Goal: Task Accomplishment & Management: Manage account settings

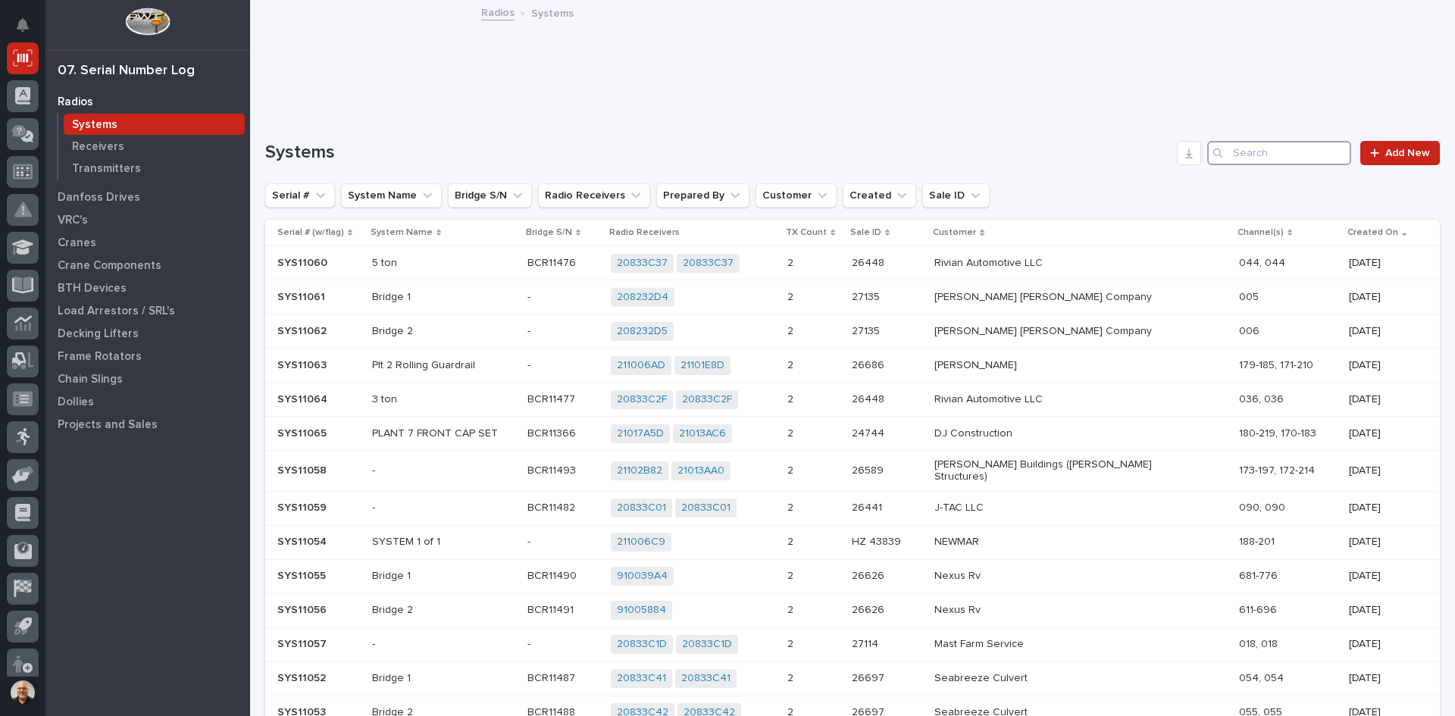
click at [1255, 151] on input "Search" at bounding box center [1279, 153] width 144 height 24
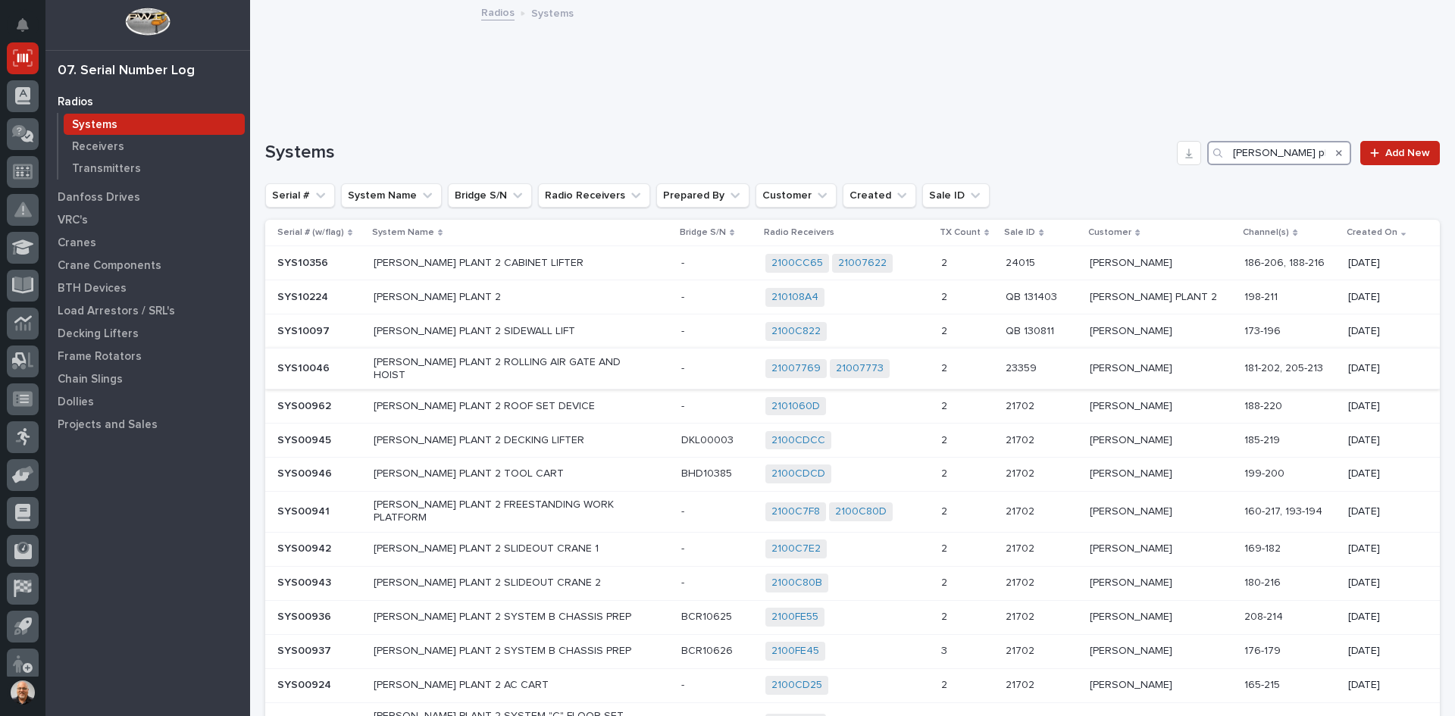
type input "[PERSON_NAME] plant 2"
click at [653, 368] on div "[PERSON_NAME] PLANT 2 ROLLING AIR GATE AND HOIST" at bounding box center [522, 369] width 296 height 38
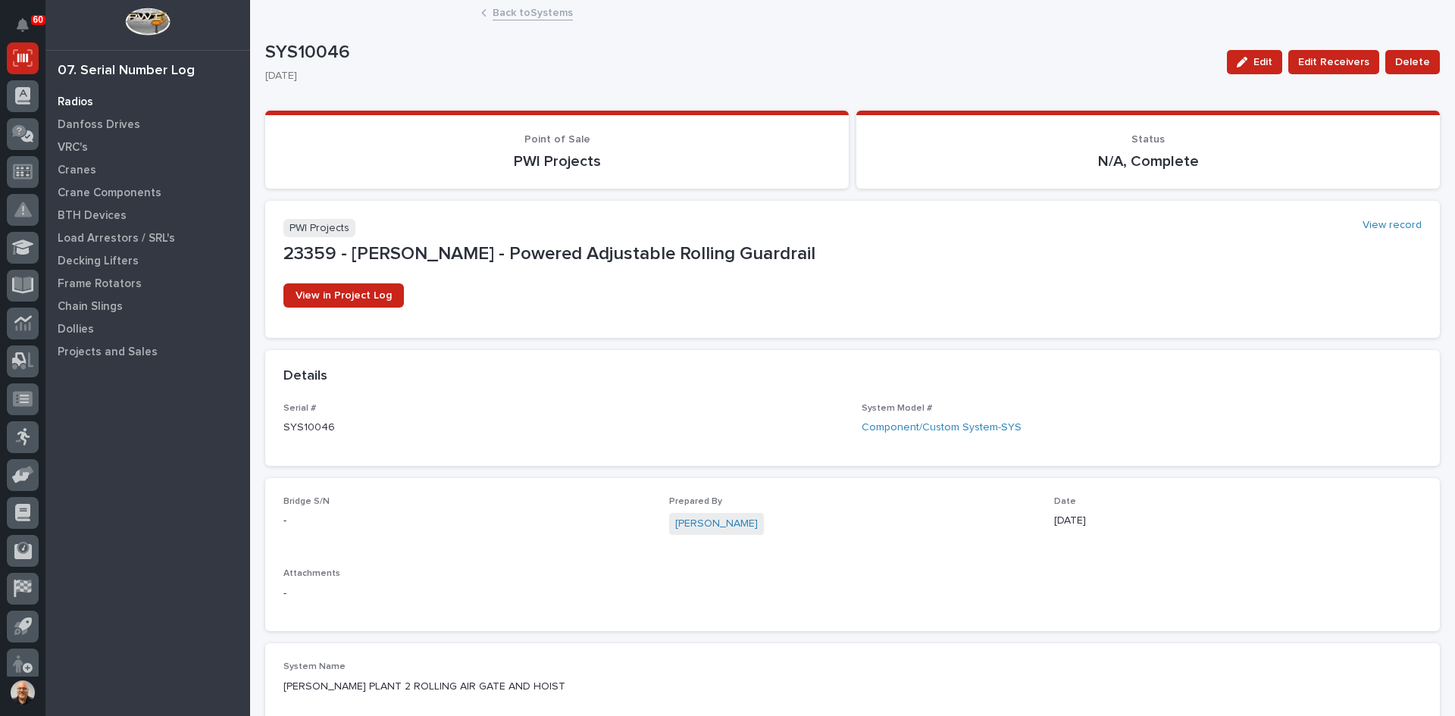
click at [83, 99] on p "Radios" at bounding box center [76, 102] width 36 height 14
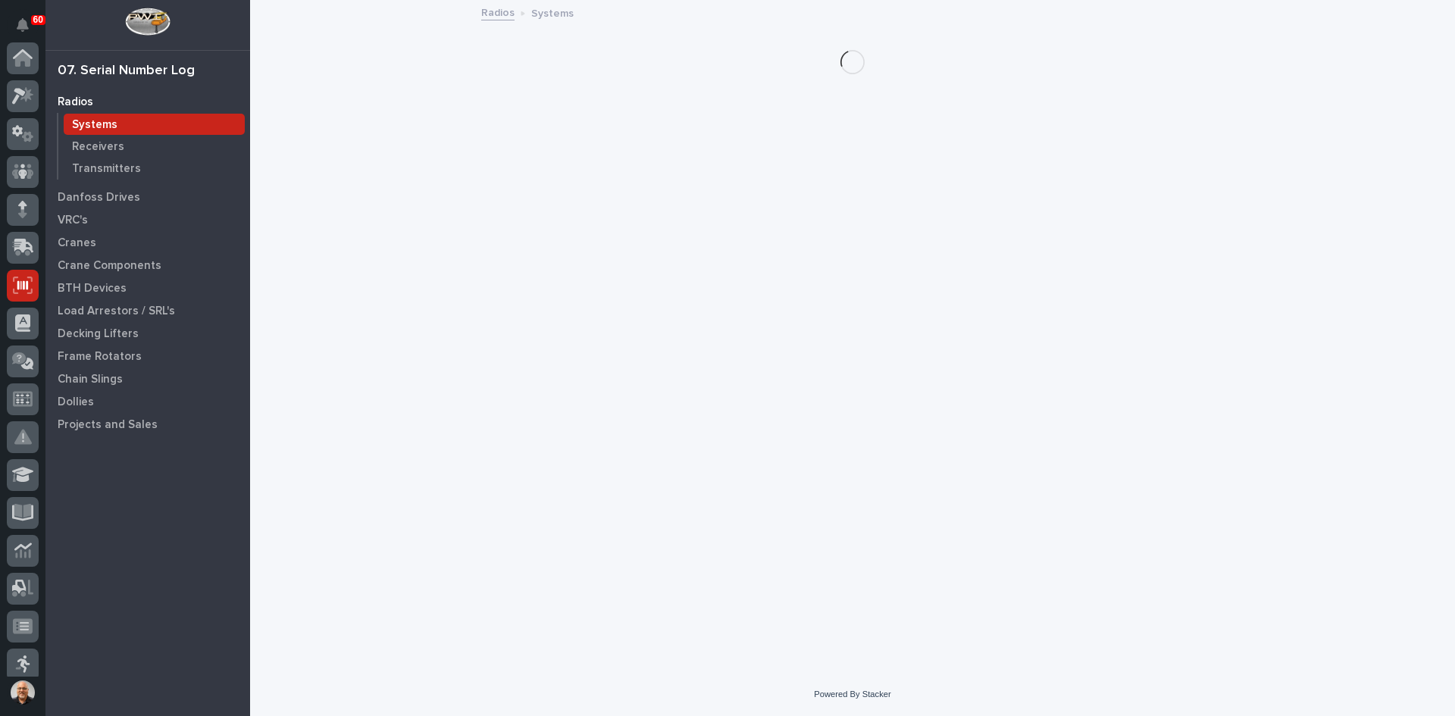
scroll to position [227, 0]
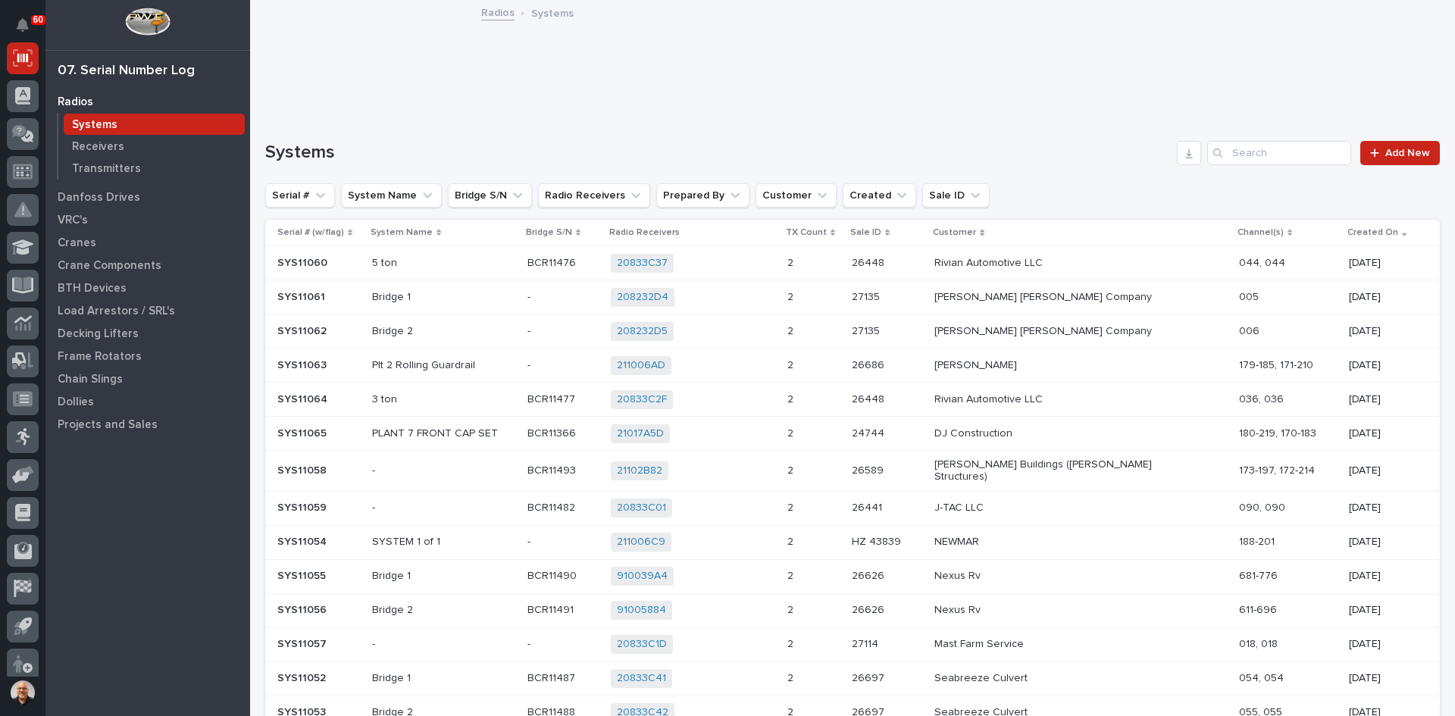
click at [124, 124] on div "Systems" at bounding box center [154, 124] width 181 height 21
click at [1241, 150] on input "Search" at bounding box center [1279, 153] width 144 height 24
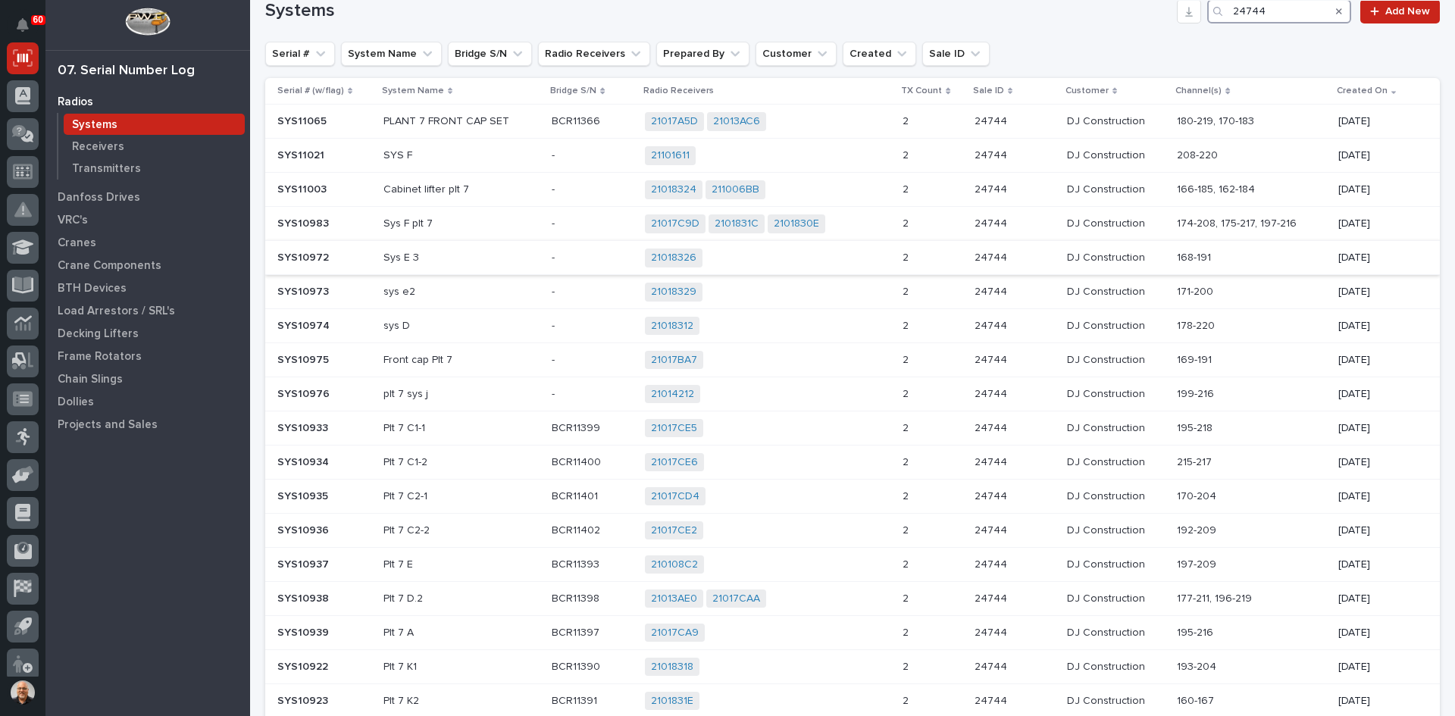
scroll to position [152, 0]
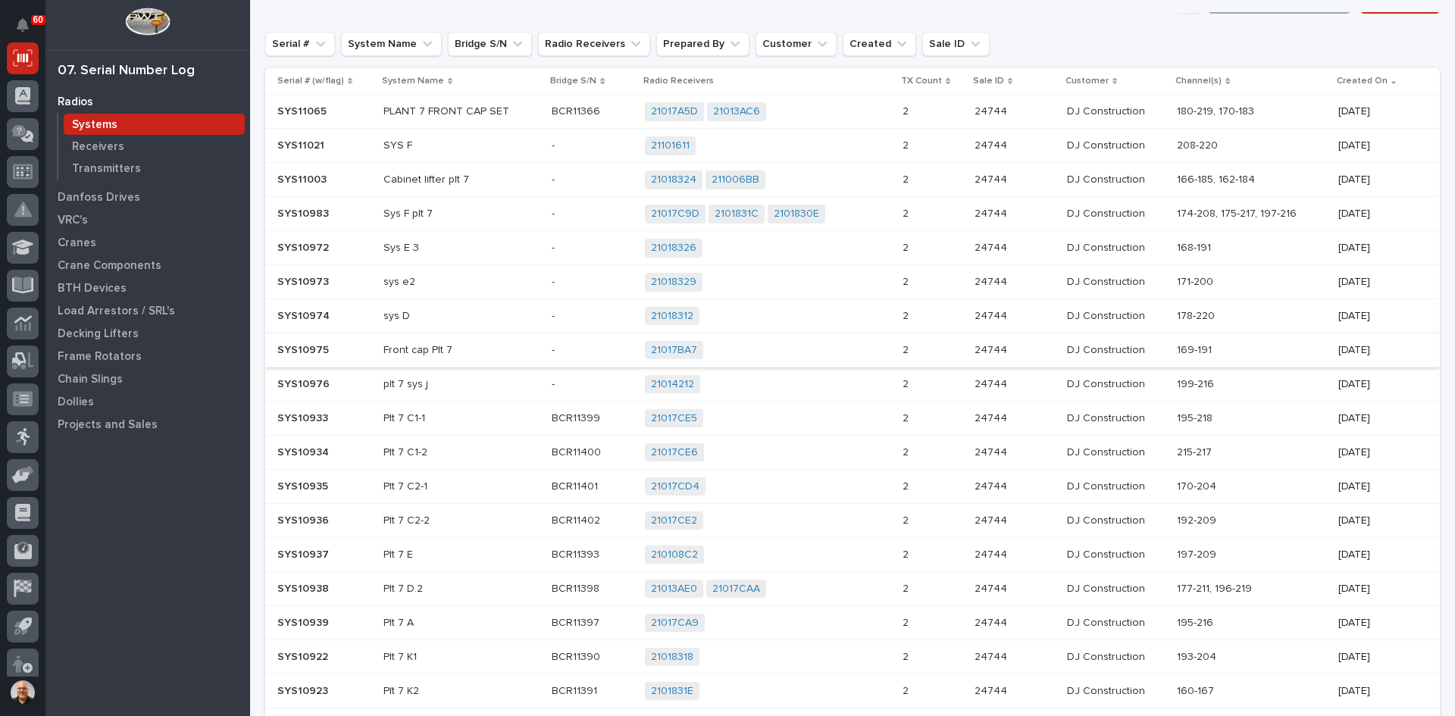
type input "24744"
click at [731, 359] on div "21017BA7 + 0" at bounding box center [768, 350] width 246 height 19
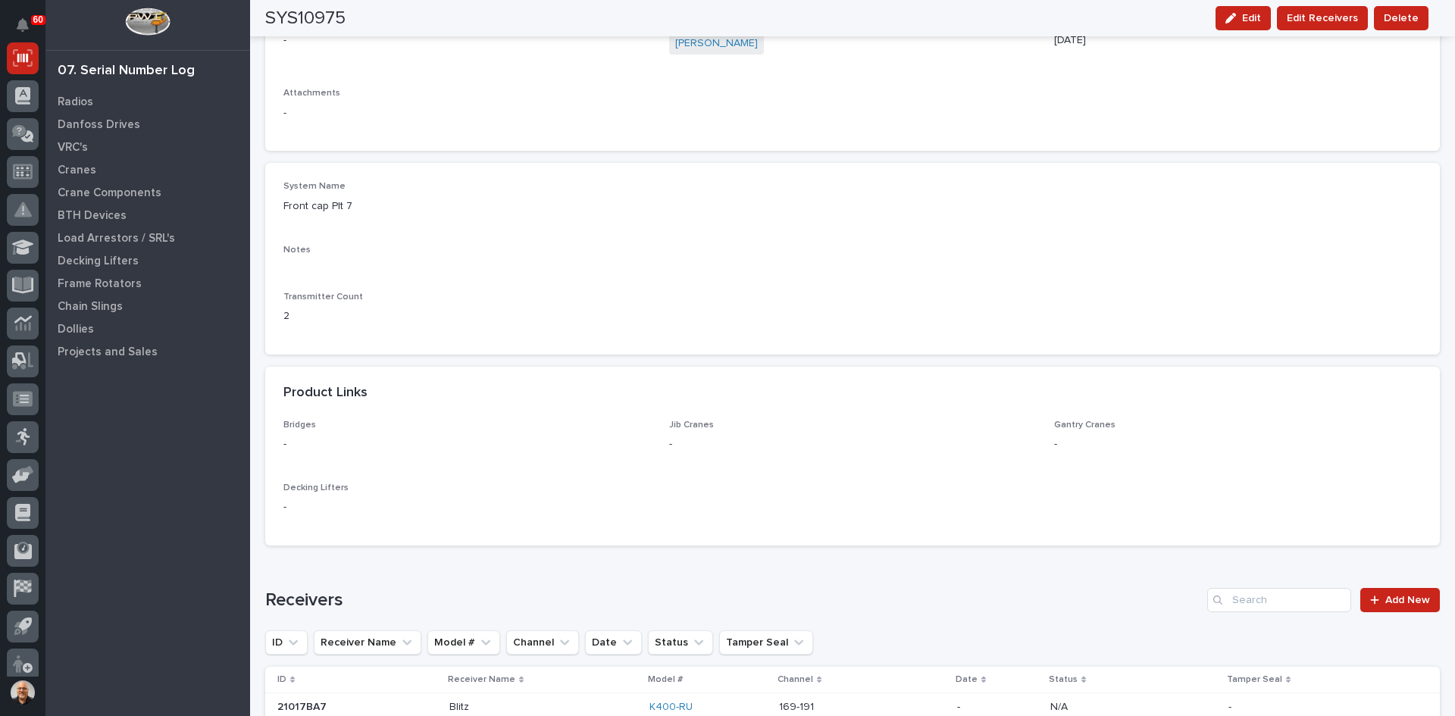
scroll to position [152, 0]
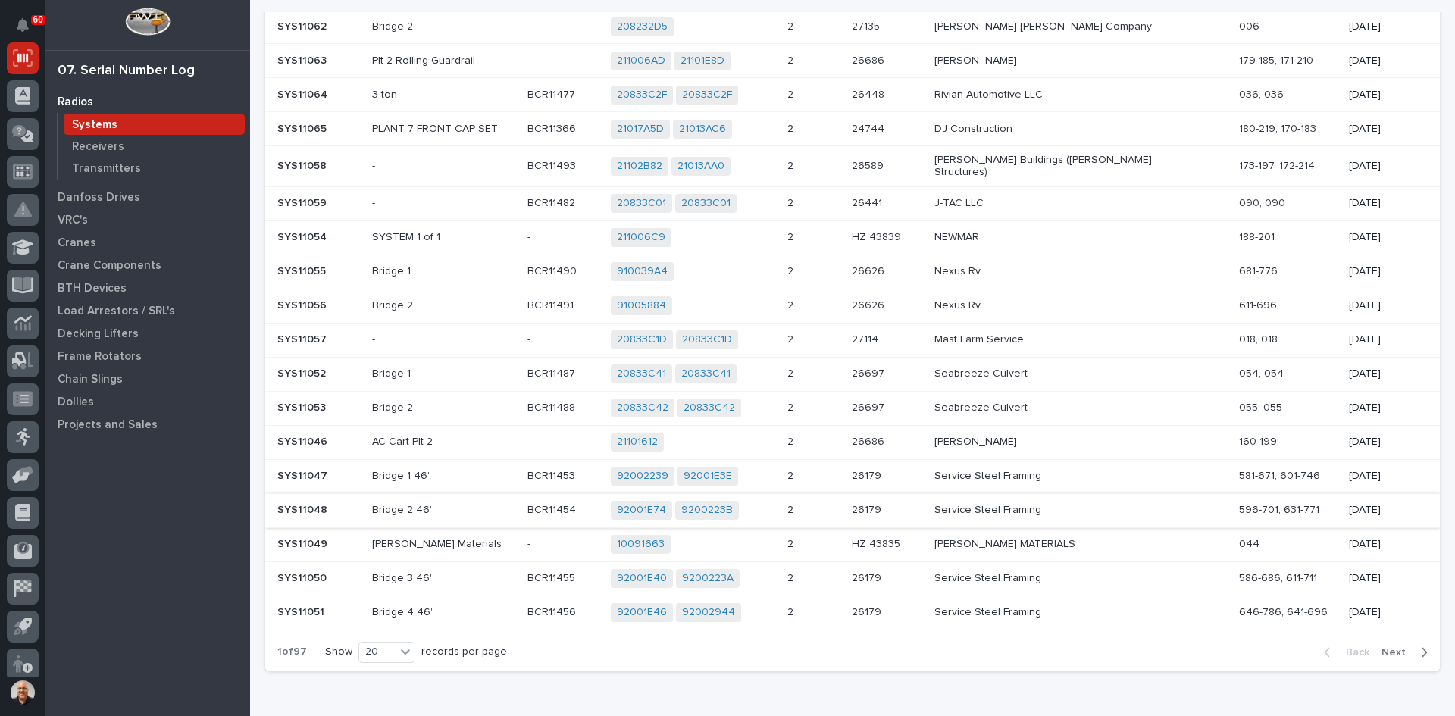
scroll to position [81, 0]
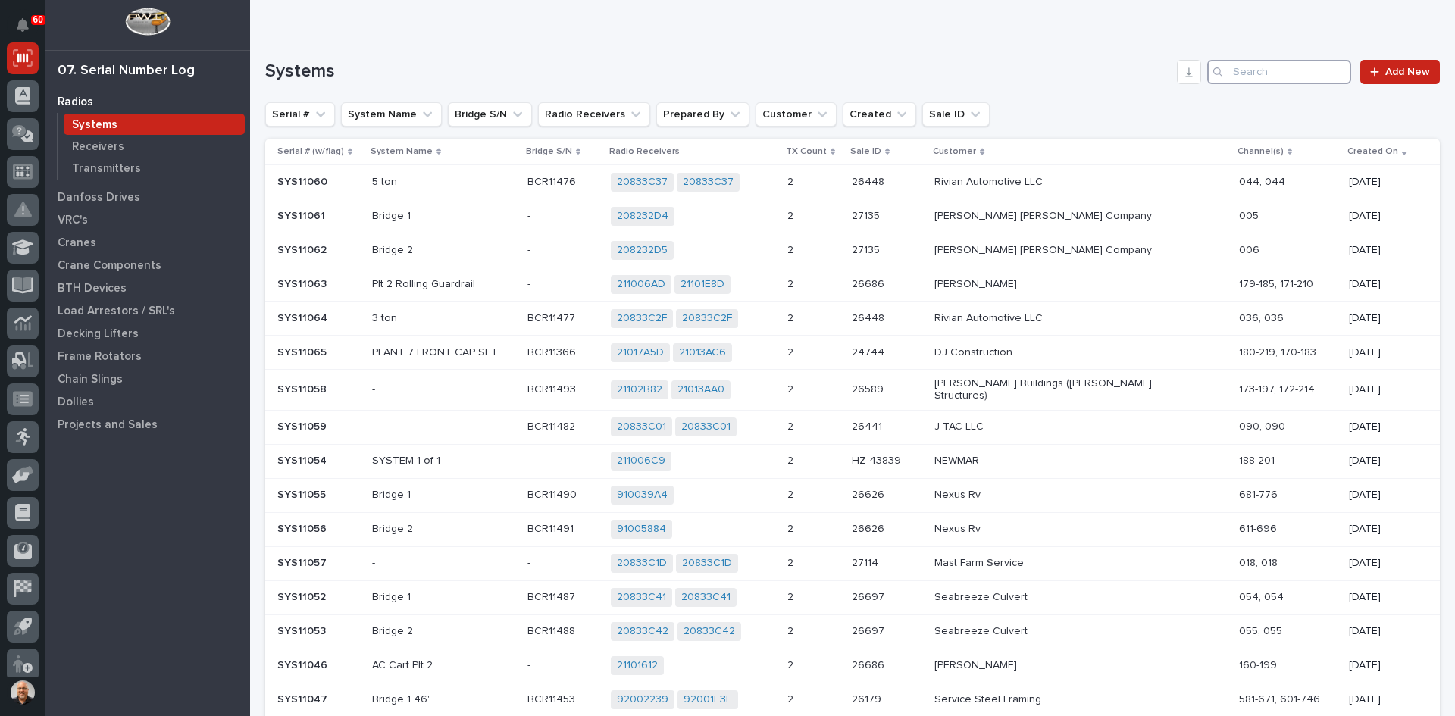
click at [1270, 72] on input "Search" at bounding box center [1279, 72] width 144 height 24
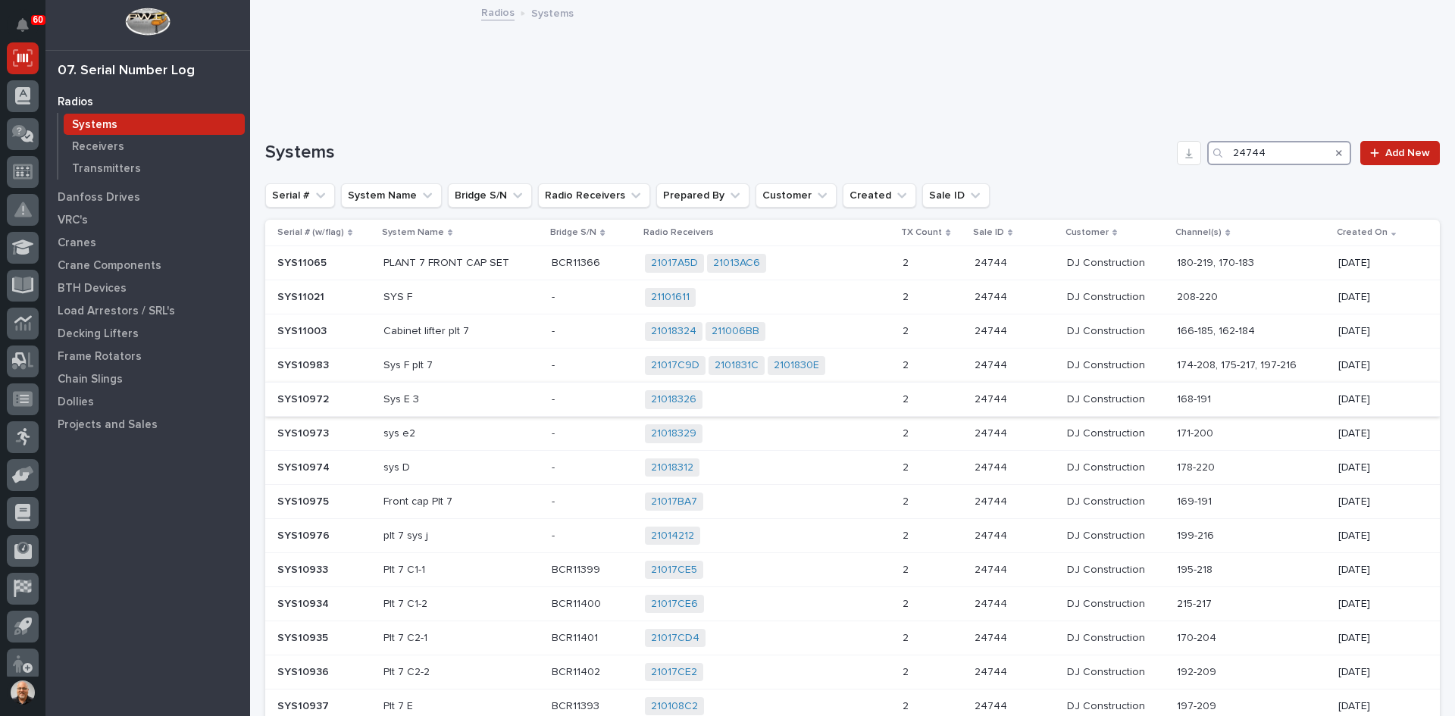
scroll to position [384, 0]
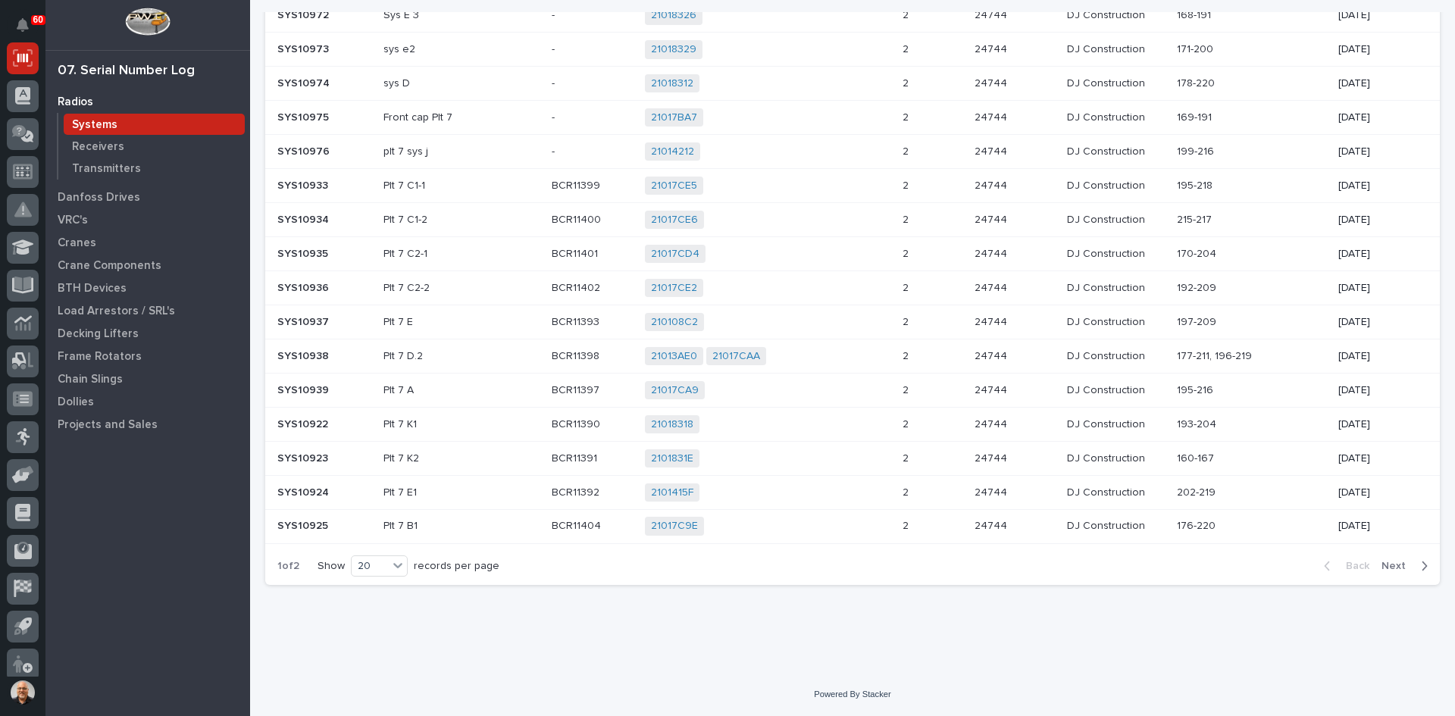
click at [1386, 568] on span "Next" at bounding box center [1398, 566] width 33 height 14
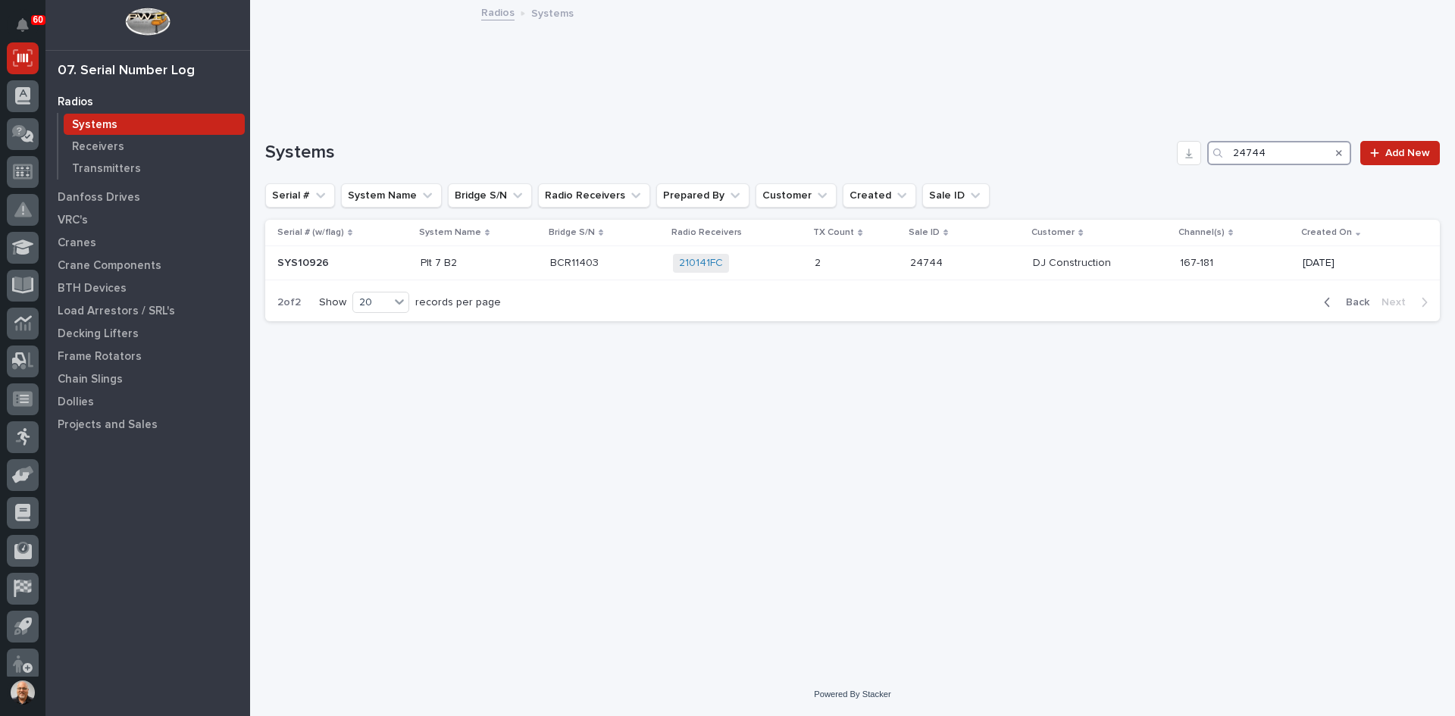
drag, startPoint x: 1277, startPoint y: 155, endPoint x: 1031, endPoint y: 202, distance: 250.6
click at [1031, 202] on div "Systems 24744 Add New Serial # System Name Bridge S/N Radio Receivers Prepared …" at bounding box center [852, 231] width 1175 height 181
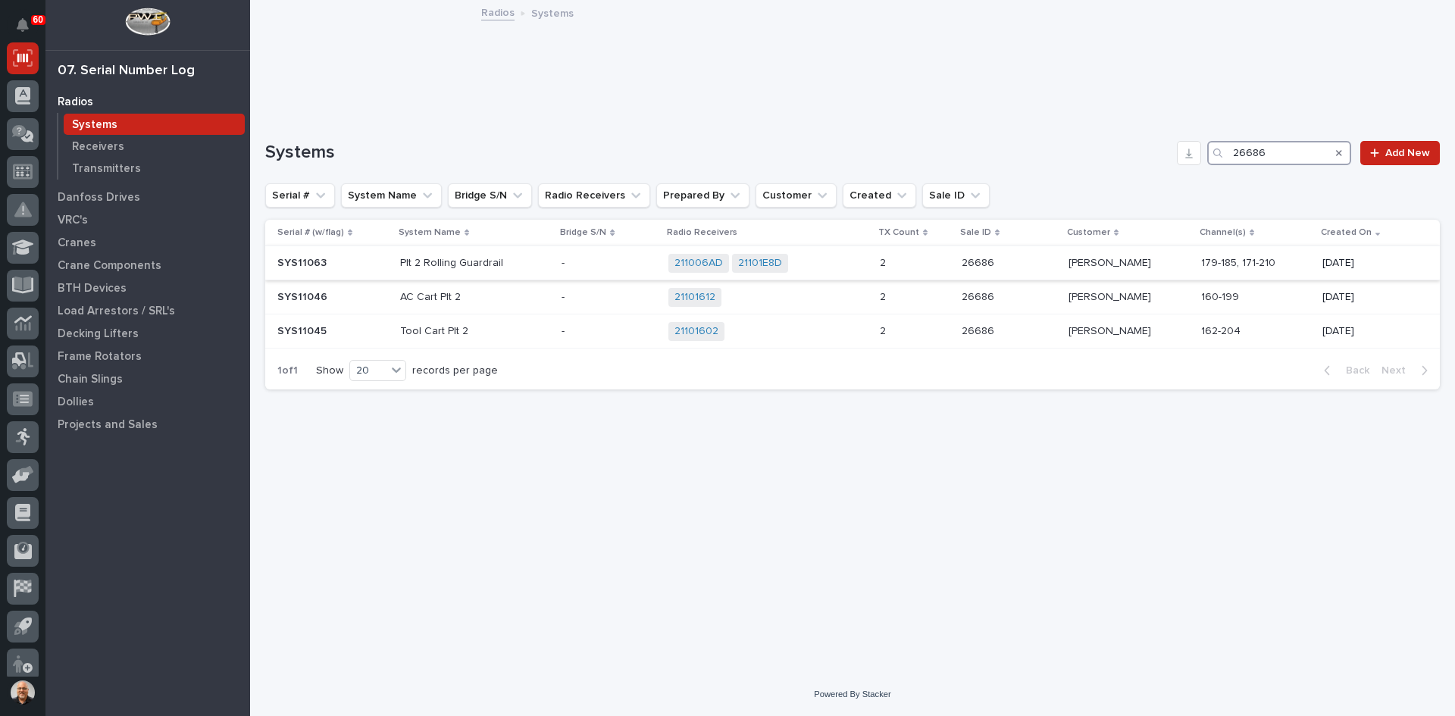
type input "26686"
click at [841, 265] on div "211006AD 21101E8D + 0" at bounding box center [767, 263] width 199 height 19
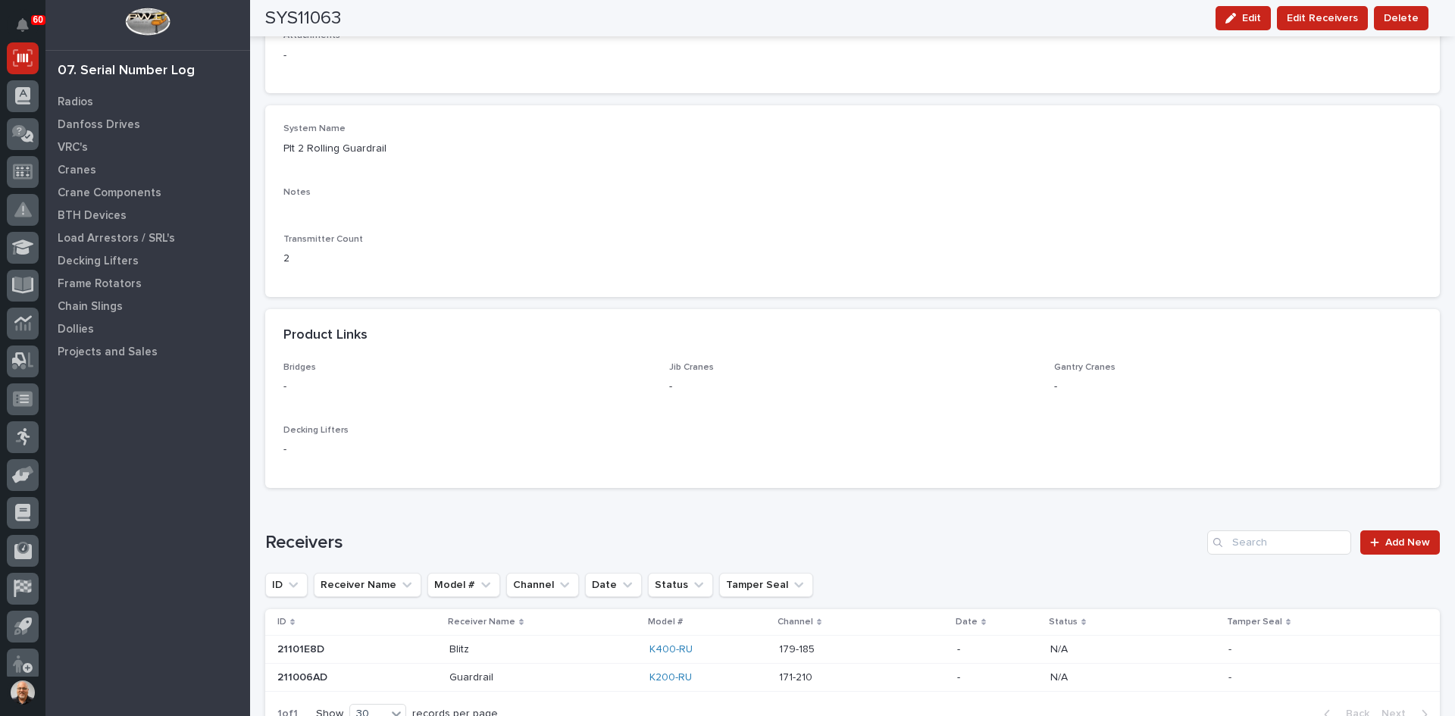
scroll to position [910, 0]
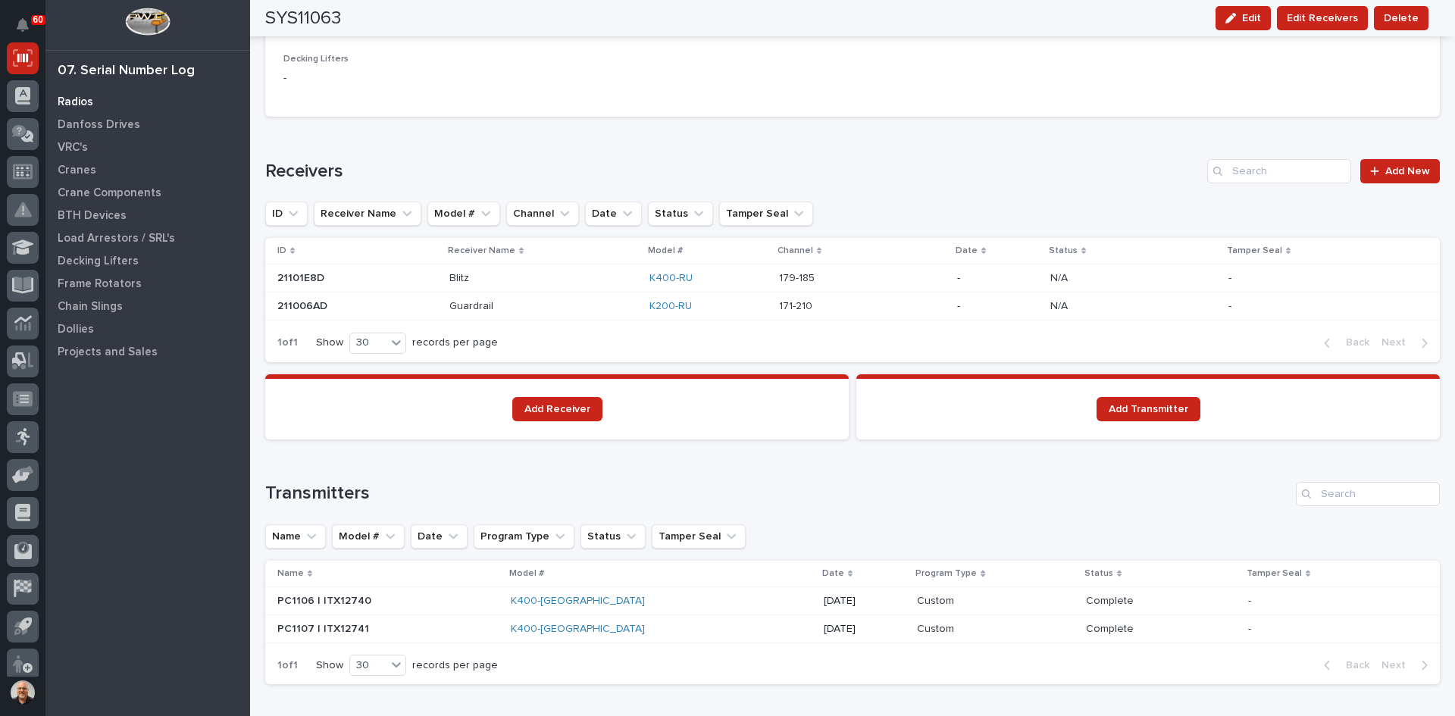
click at [81, 99] on p "Radios" at bounding box center [76, 102] width 36 height 14
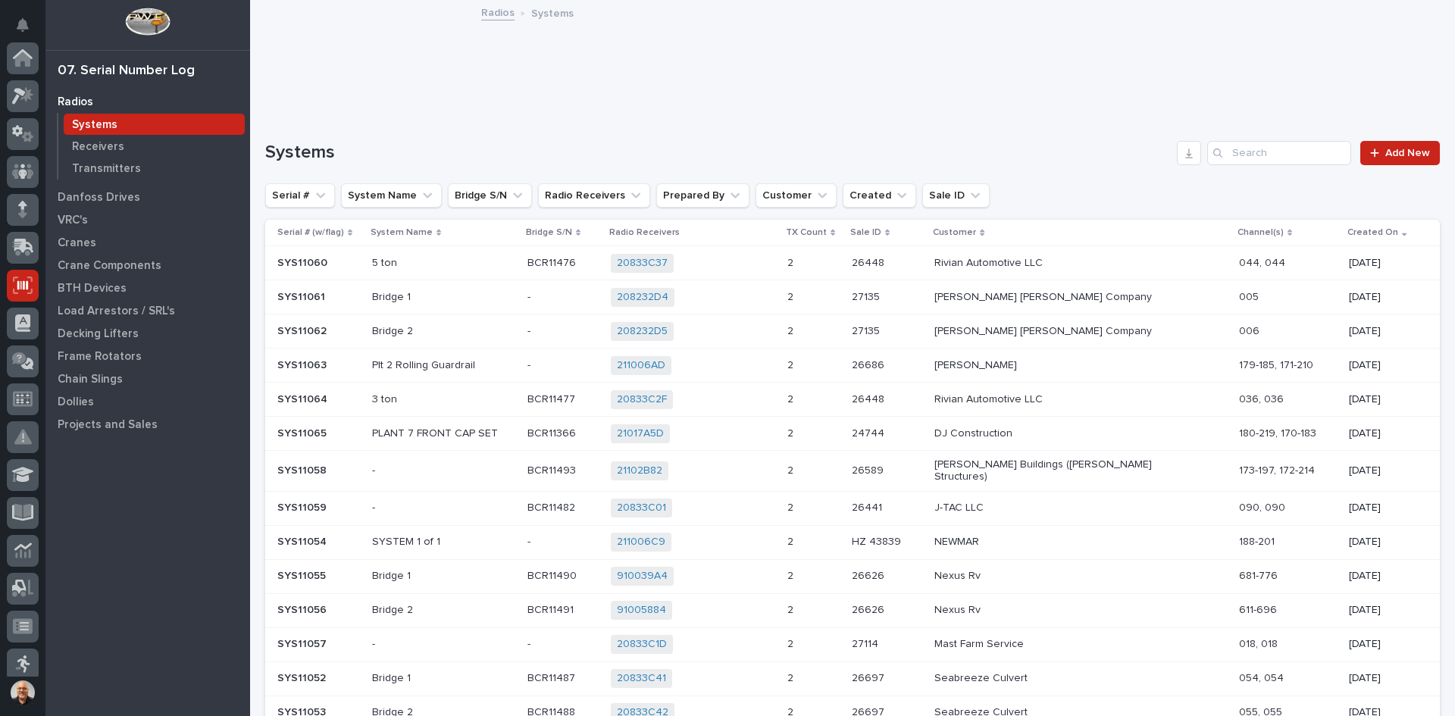
scroll to position [227, 0]
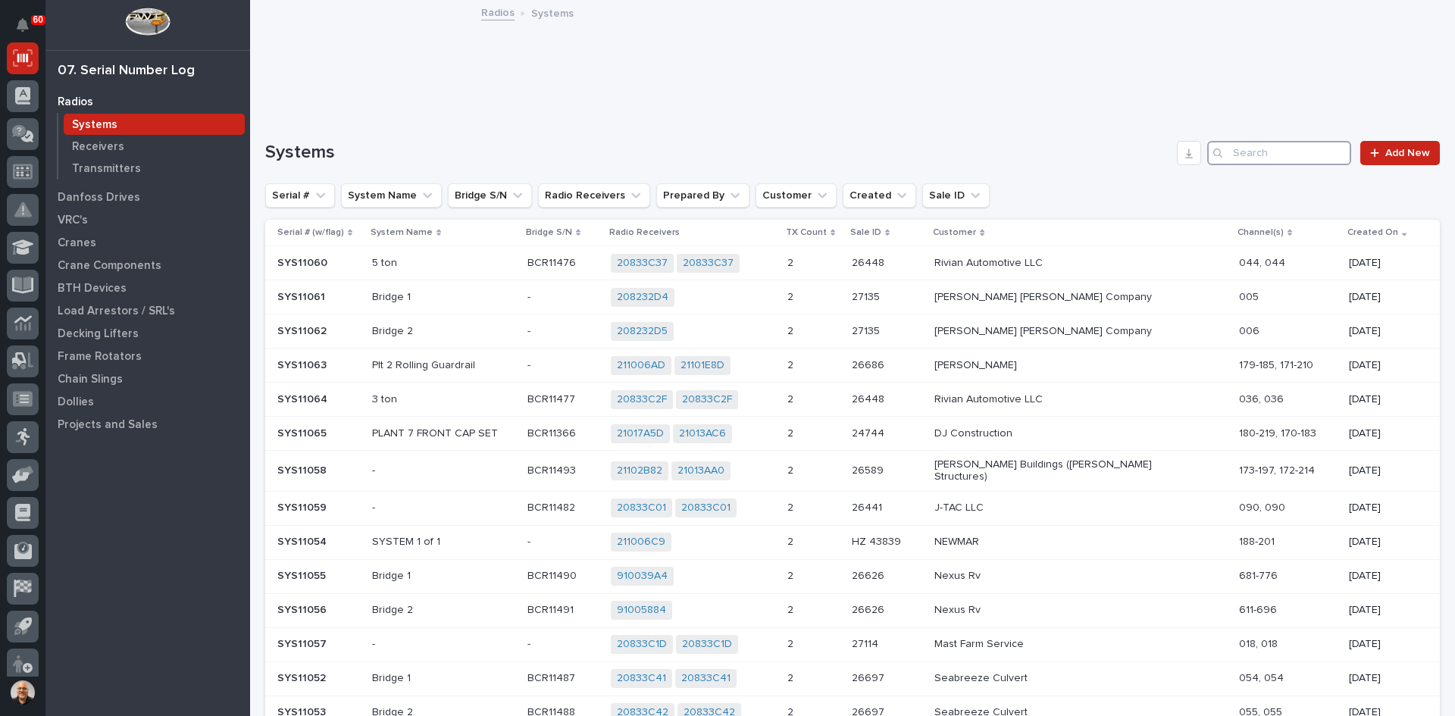
click at [1248, 160] on input "Search" at bounding box center [1279, 153] width 144 height 24
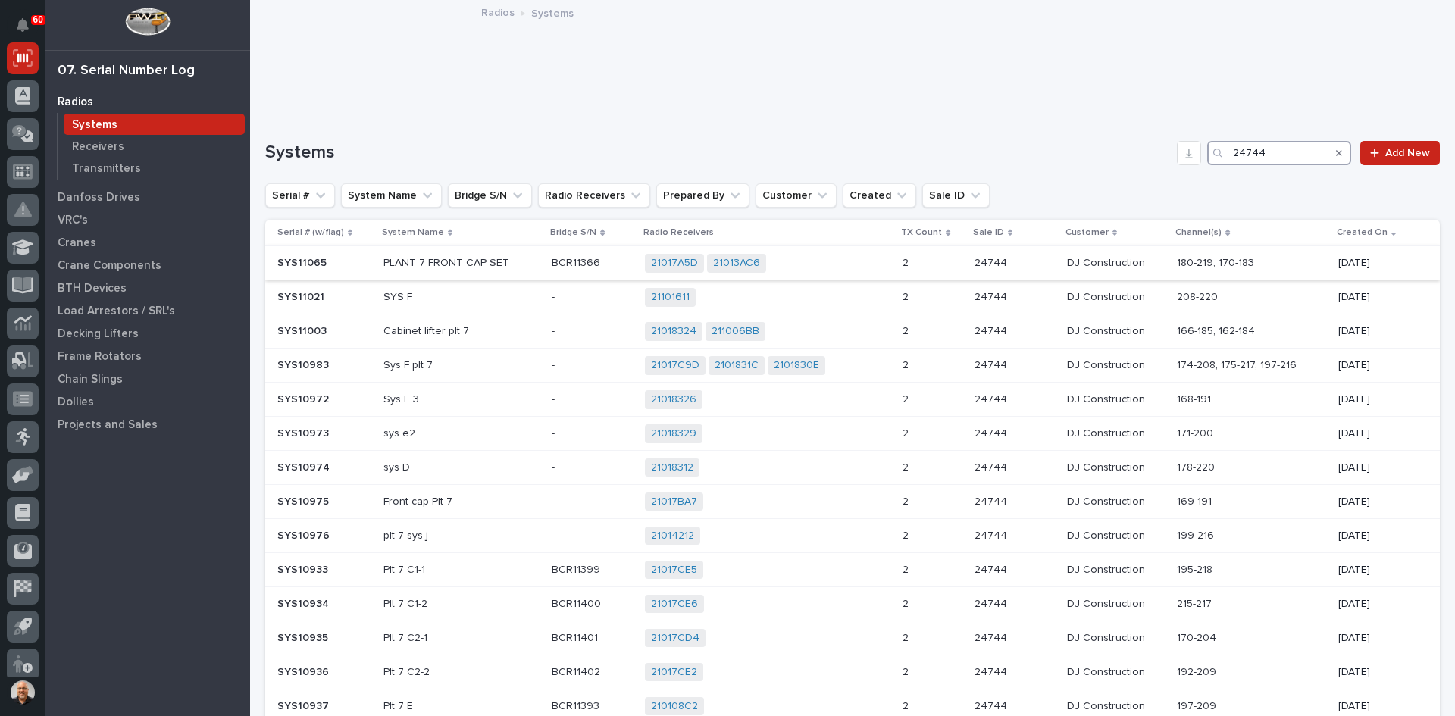
type input "24744"
click at [816, 258] on div "21017A5D 21013AC6 + 0" at bounding box center [768, 263] width 246 height 19
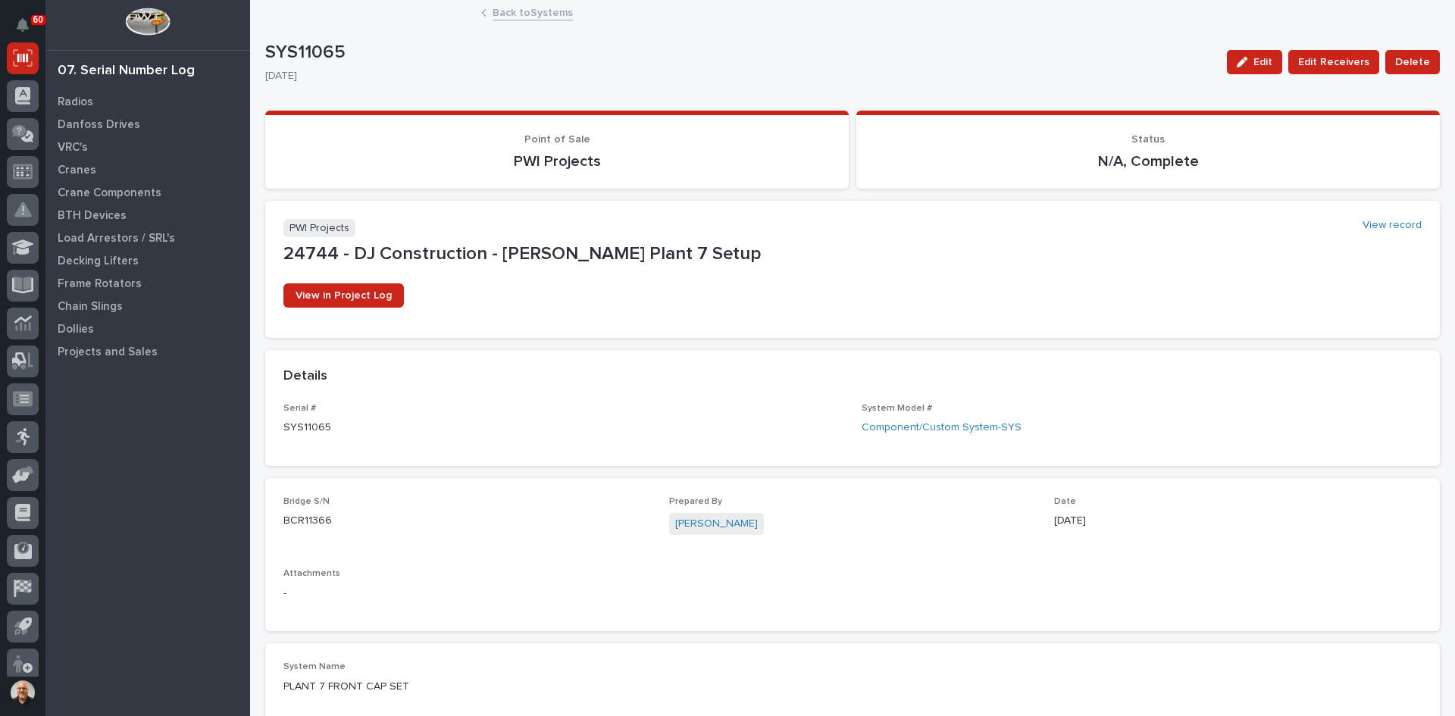
click at [535, 14] on link "Back to Systems" at bounding box center [533, 11] width 80 height 17
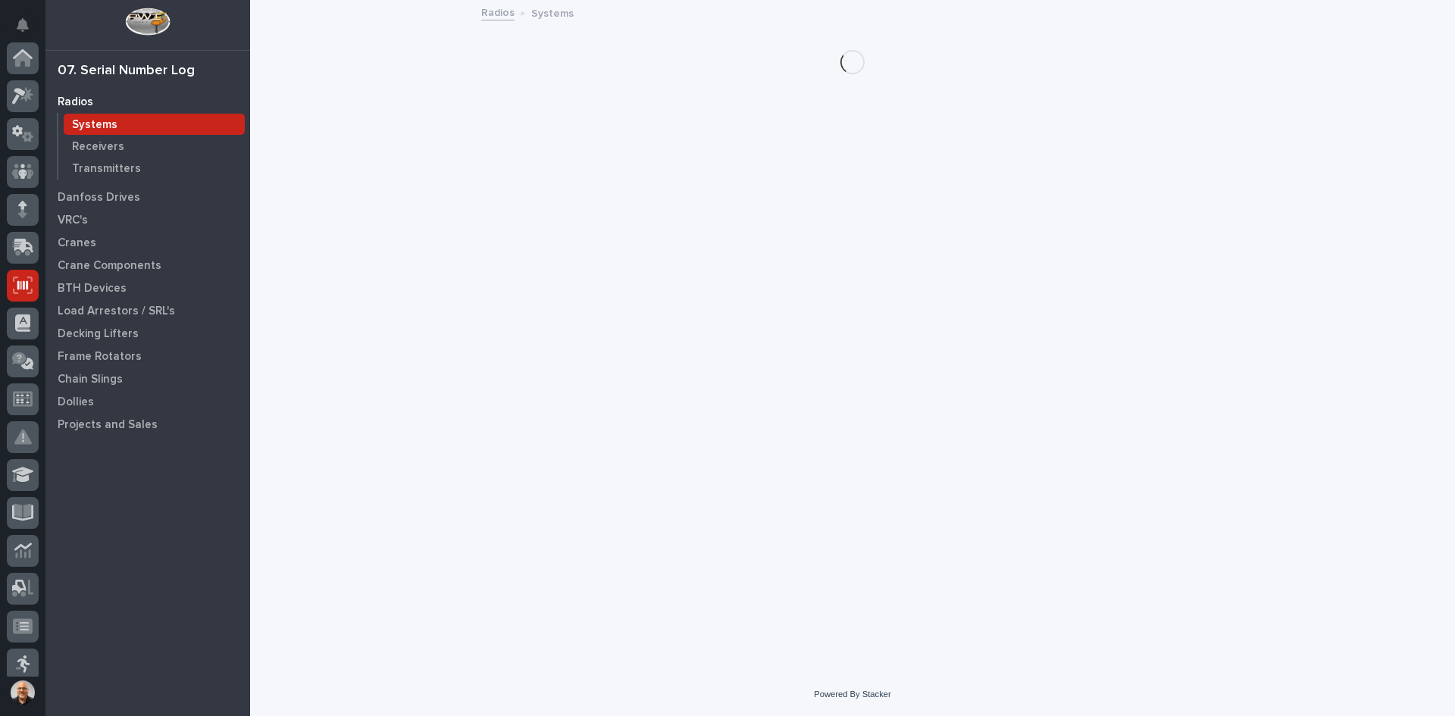
scroll to position [227, 0]
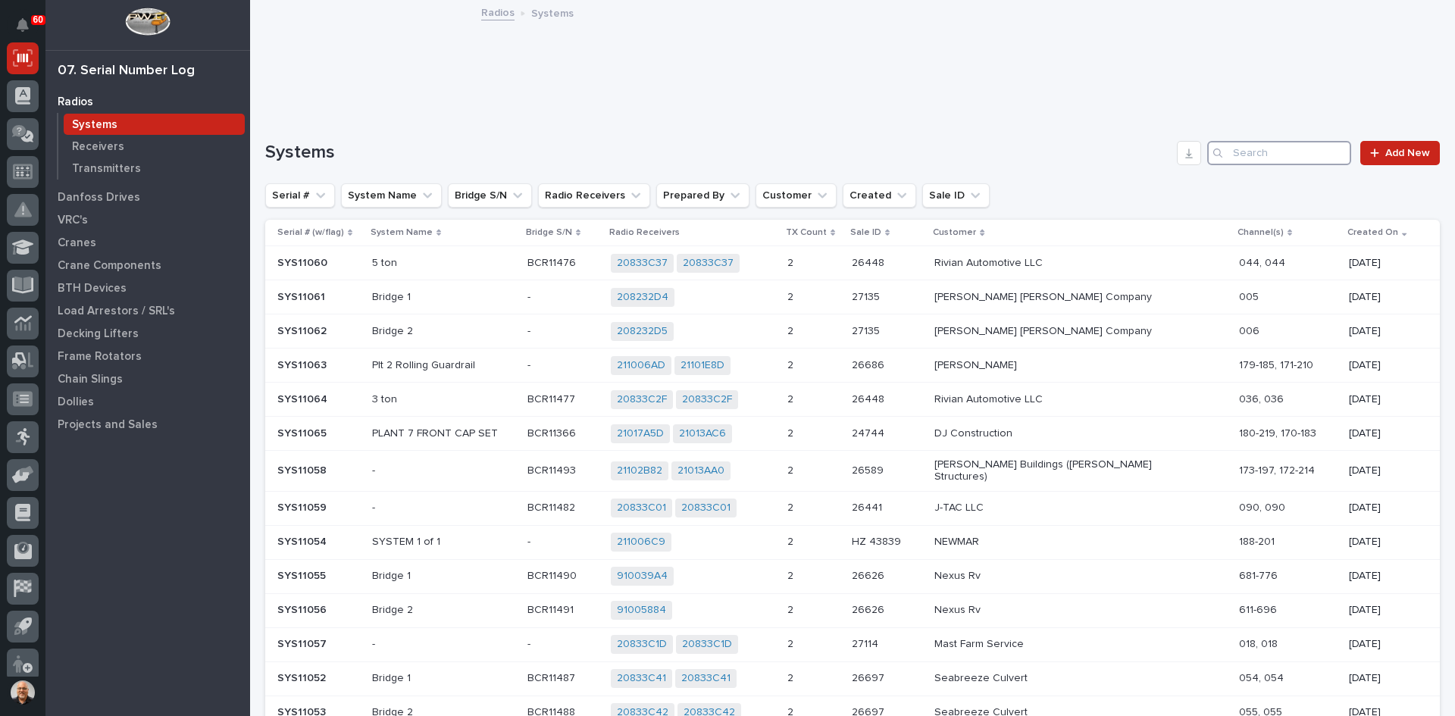
click at [1235, 152] on input "Search" at bounding box center [1279, 153] width 144 height 24
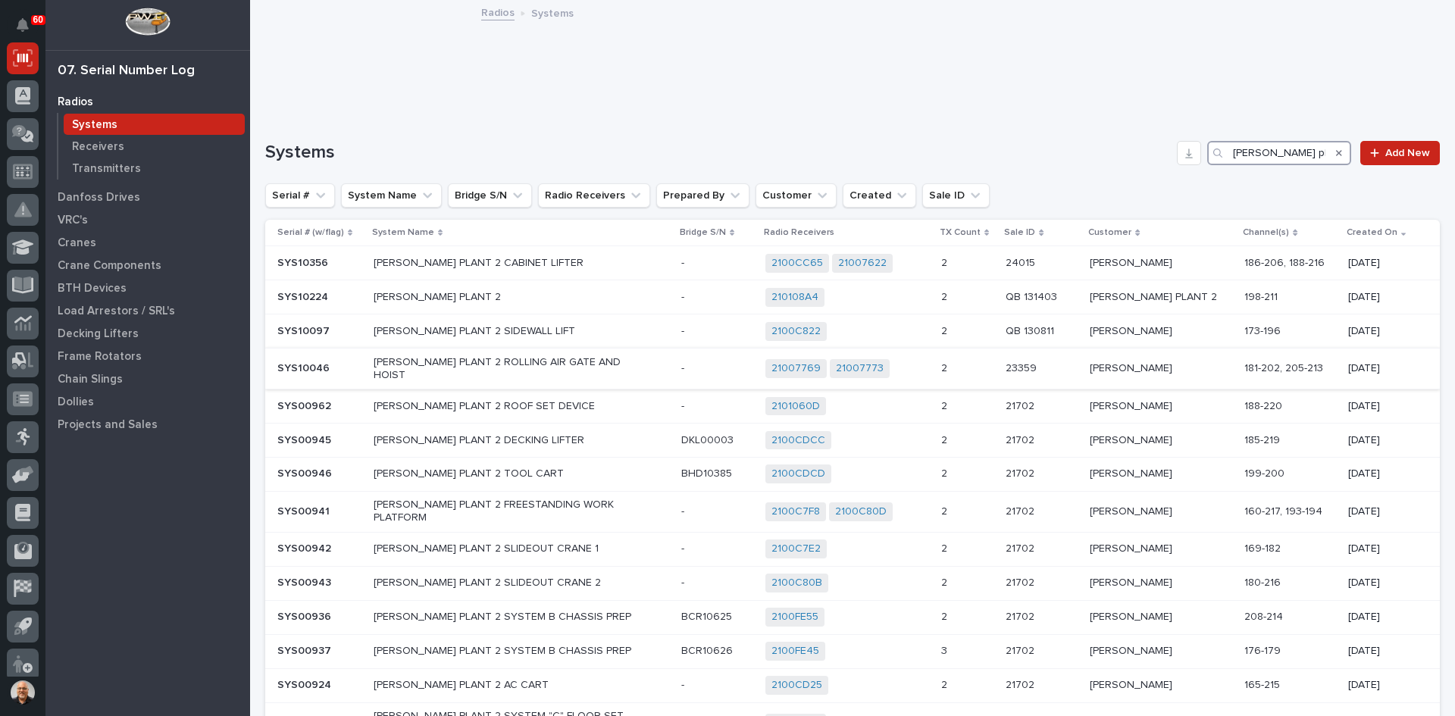
type input "[PERSON_NAME] plant 2"
click at [634, 359] on p "[PERSON_NAME] PLANT 2 ROLLING AIR GATE AND HOIST" at bounding box center [506, 369] width 265 height 26
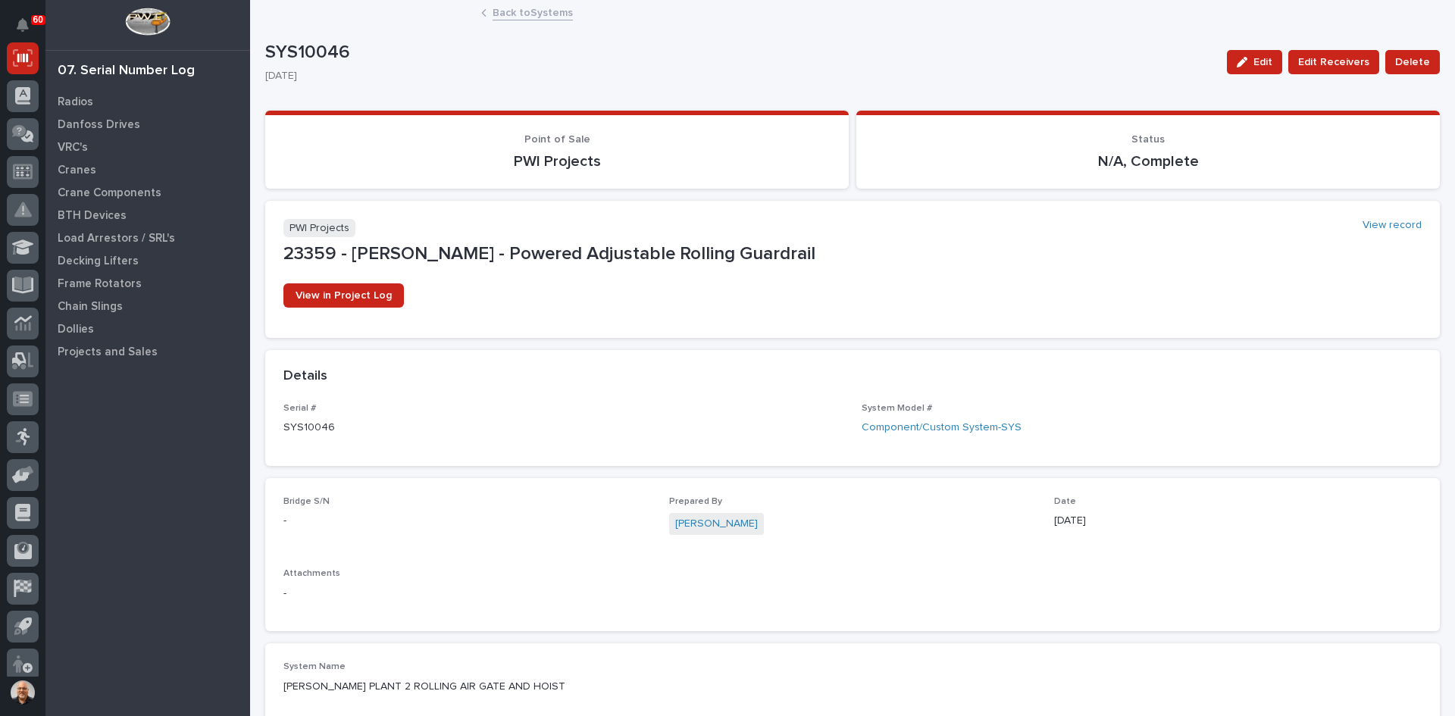
click at [518, 5] on link "Back to Systems" at bounding box center [533, 11] width 80 height 17
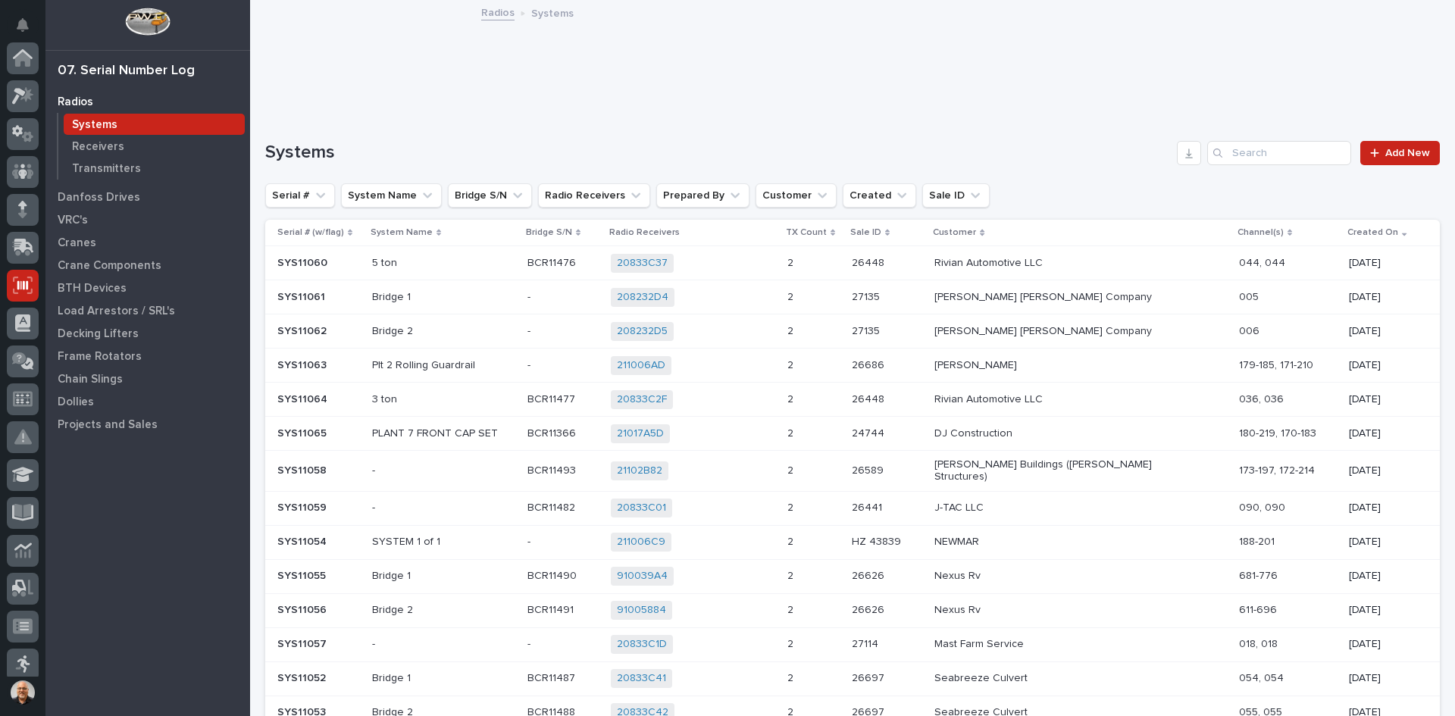
scroll to position [227, 0]
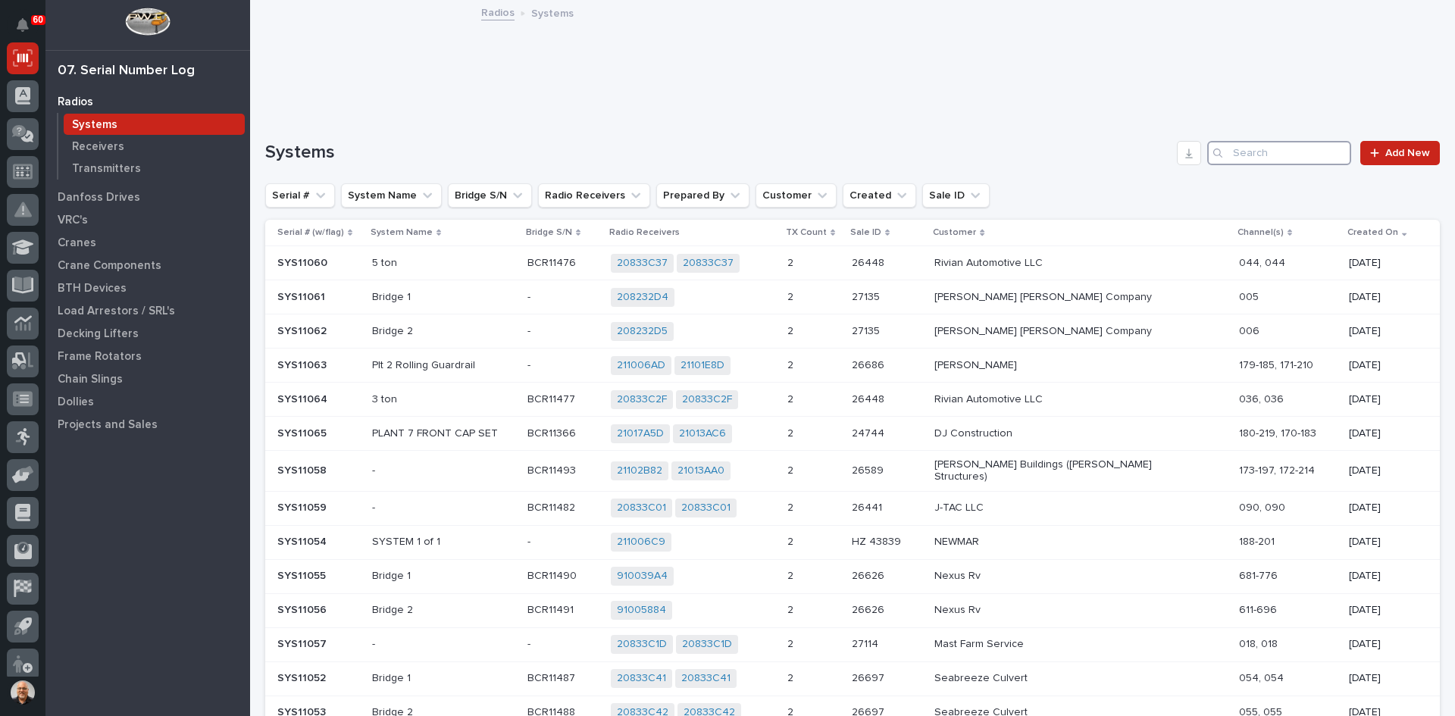
click at [1235, 150] on input "Search" at bounding box center [1279, 153] width 144 height 24
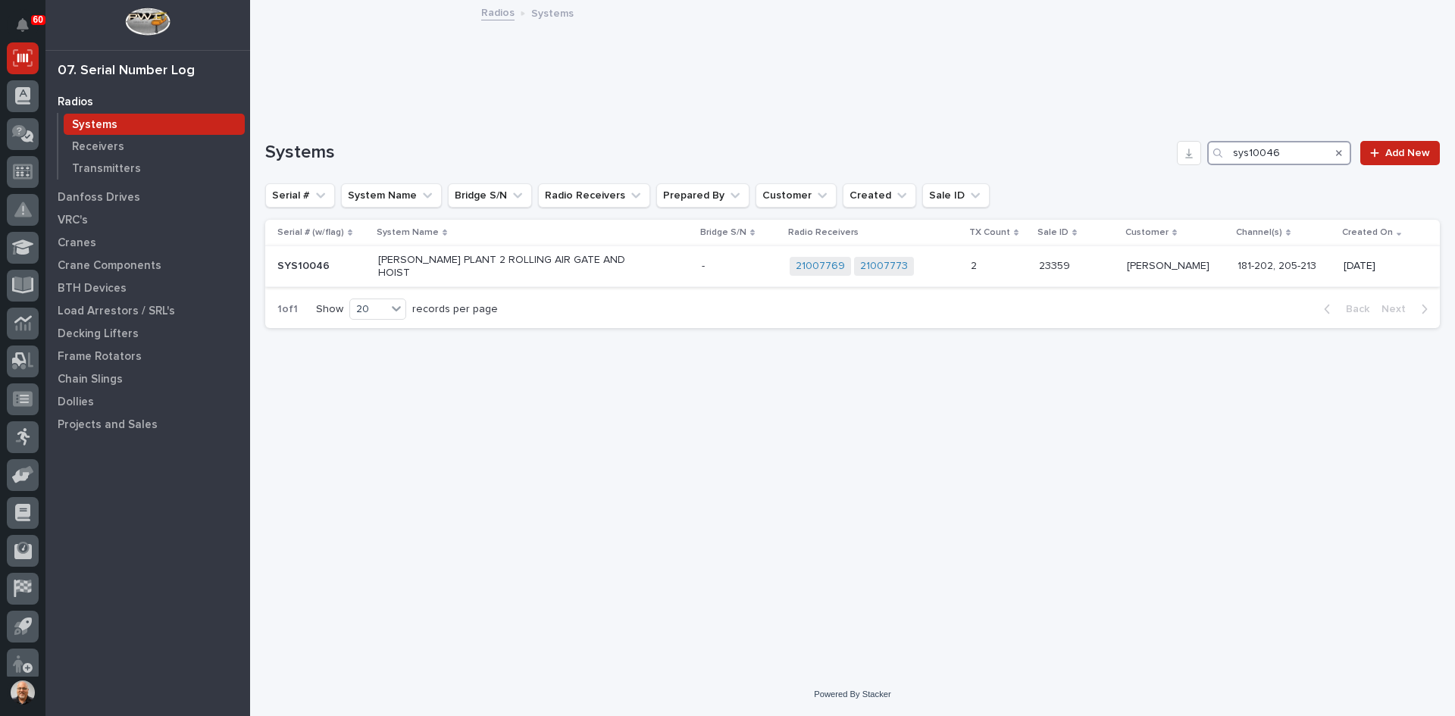
type input "sys10046"
click at [647, 260] on div "[PERSON_NAME] PLANT 2 ROLLING AIR GATE AND HOIST" at bounding box center [533, 267] width 311 height 38
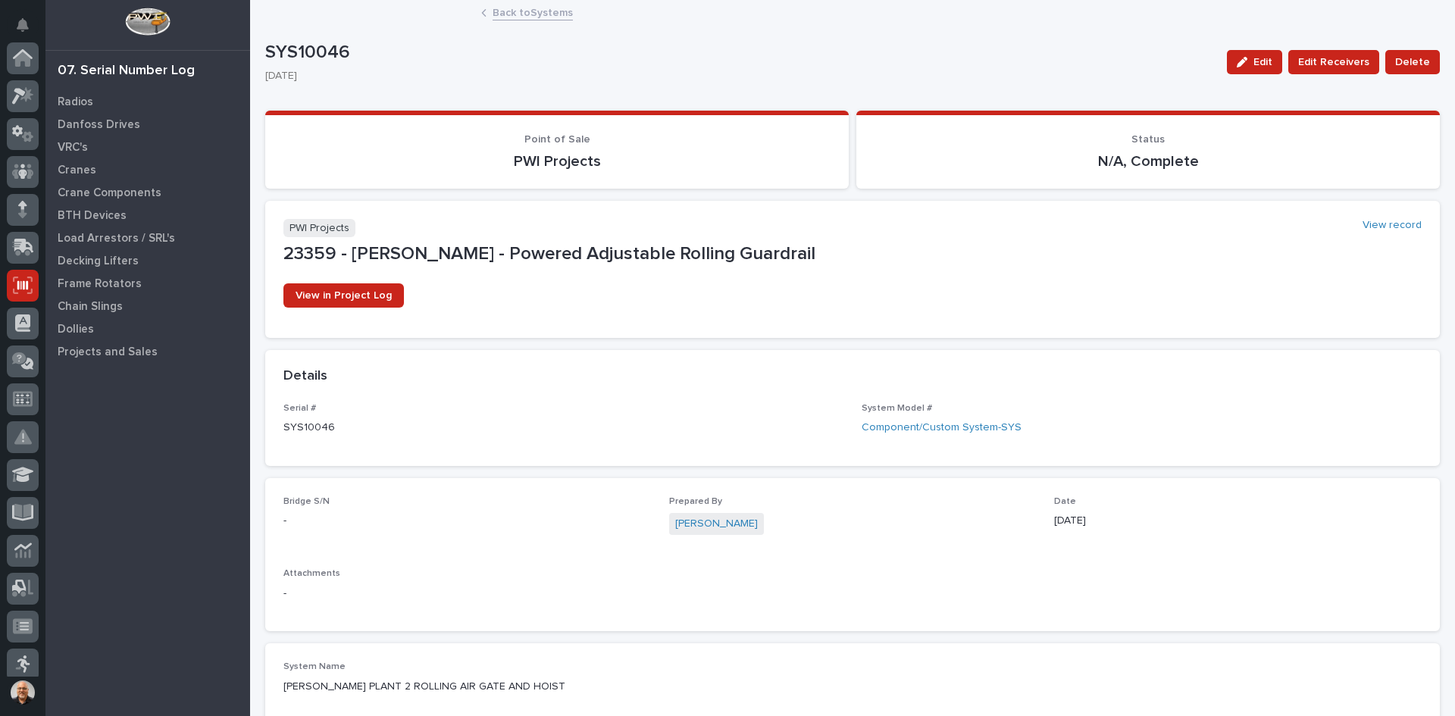
scroll to position [227, 0]
click at [1263, 58] on span "Edit" at bounding box center [1263, 62] width 19 height 14
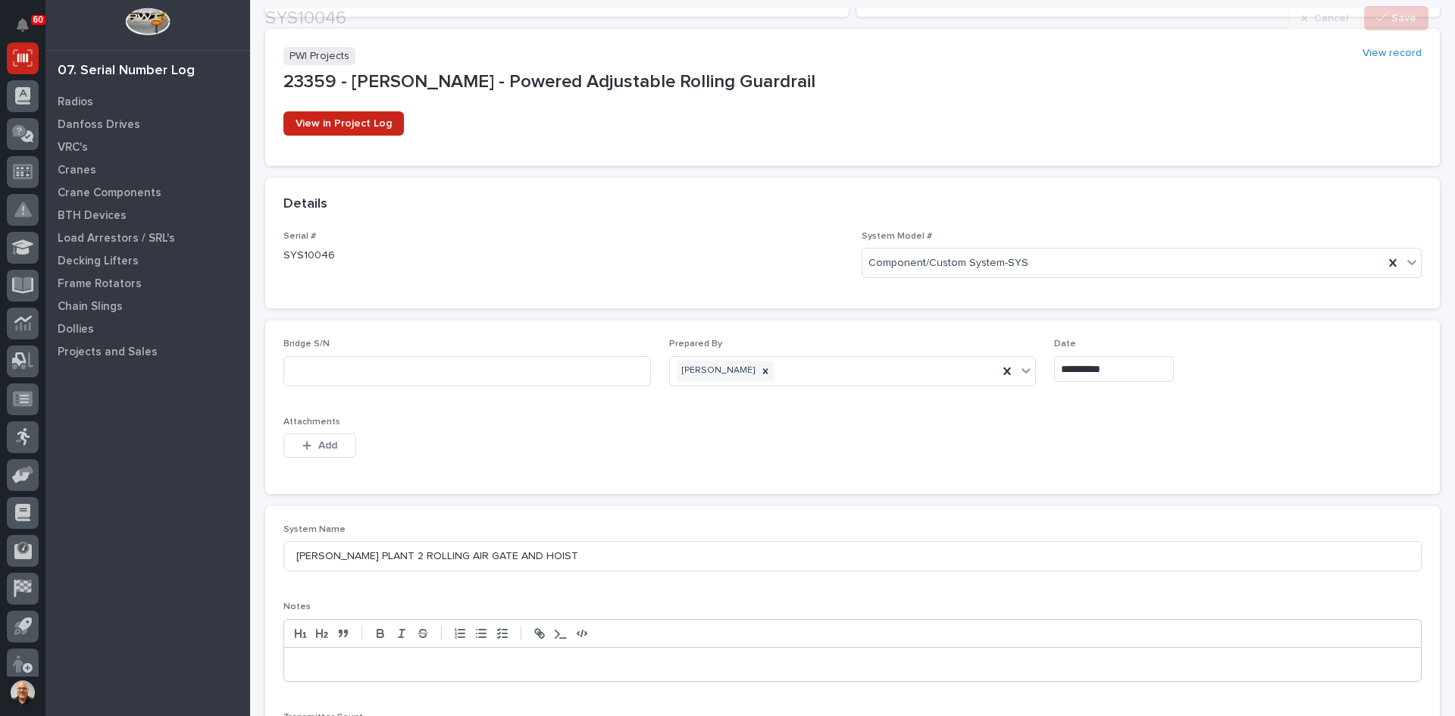
scroll to position [303, 0]
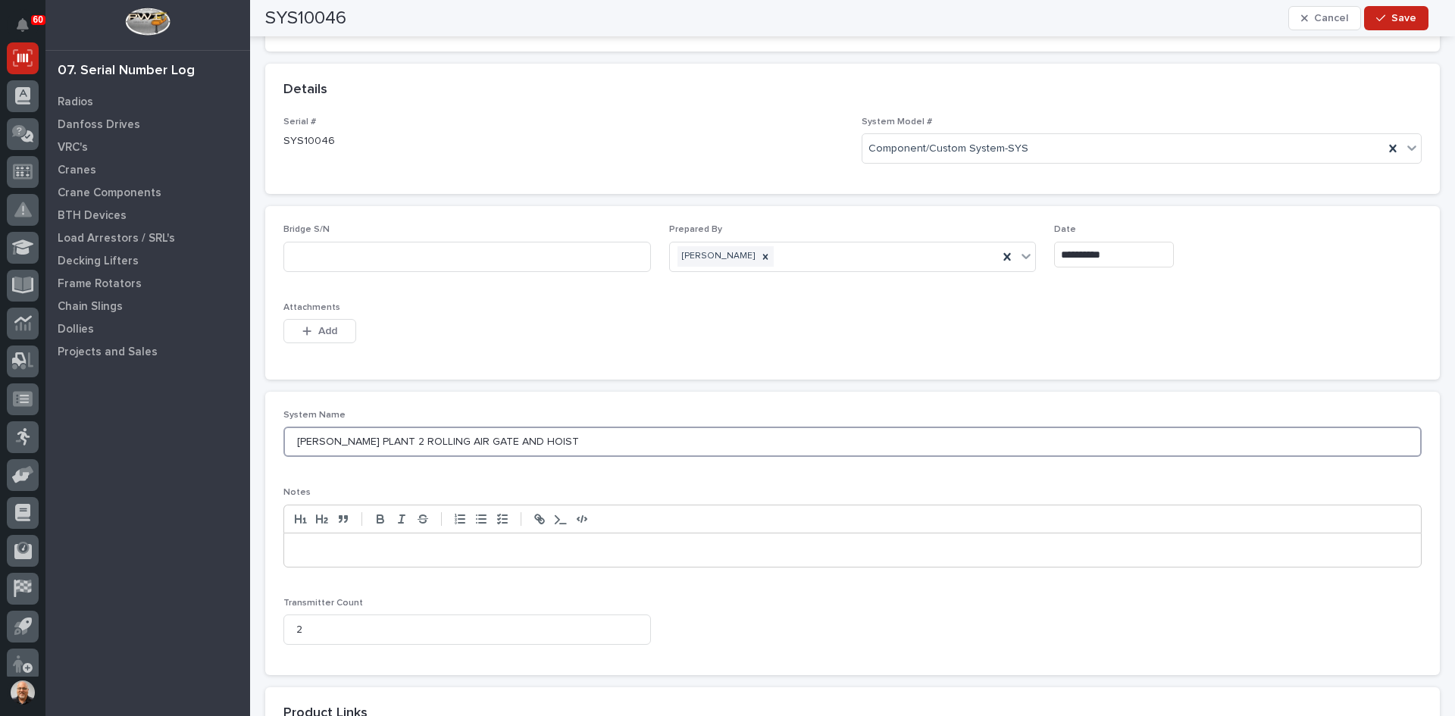
click at [545, 440] on input "[PERSON_NAME] PLANT 2 ROLLING AIR GATE AND HOIST" at bounding box center [852, 442] width 1138 height 30
type input "[PERSON_NAME] PLANT 2 ROLLING AIR GATE AND HOIST (ORIGINALLY IN PLANT 2, NOW IN…"
click at [1403, 16] on span "Save" at bounding box center [1404, 18] width 25 height 14
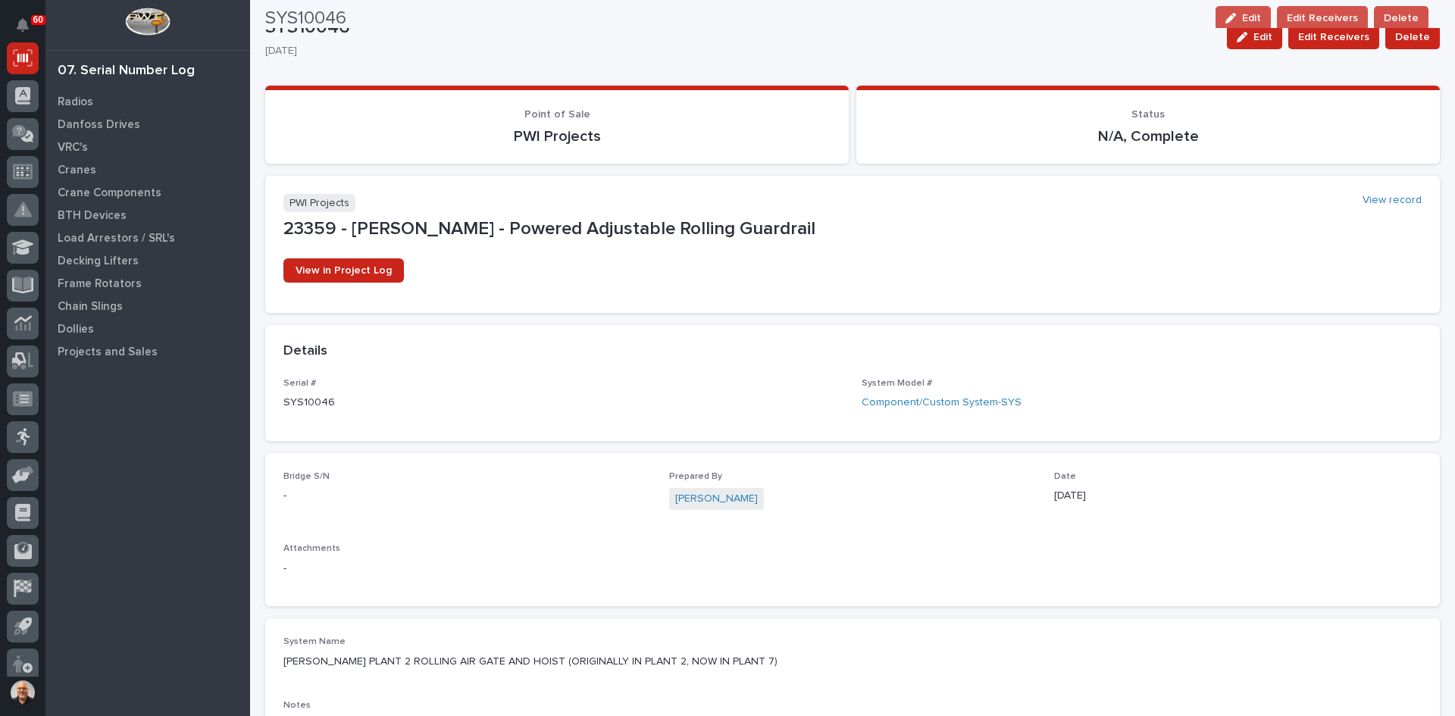
scroll to position [0, 0]
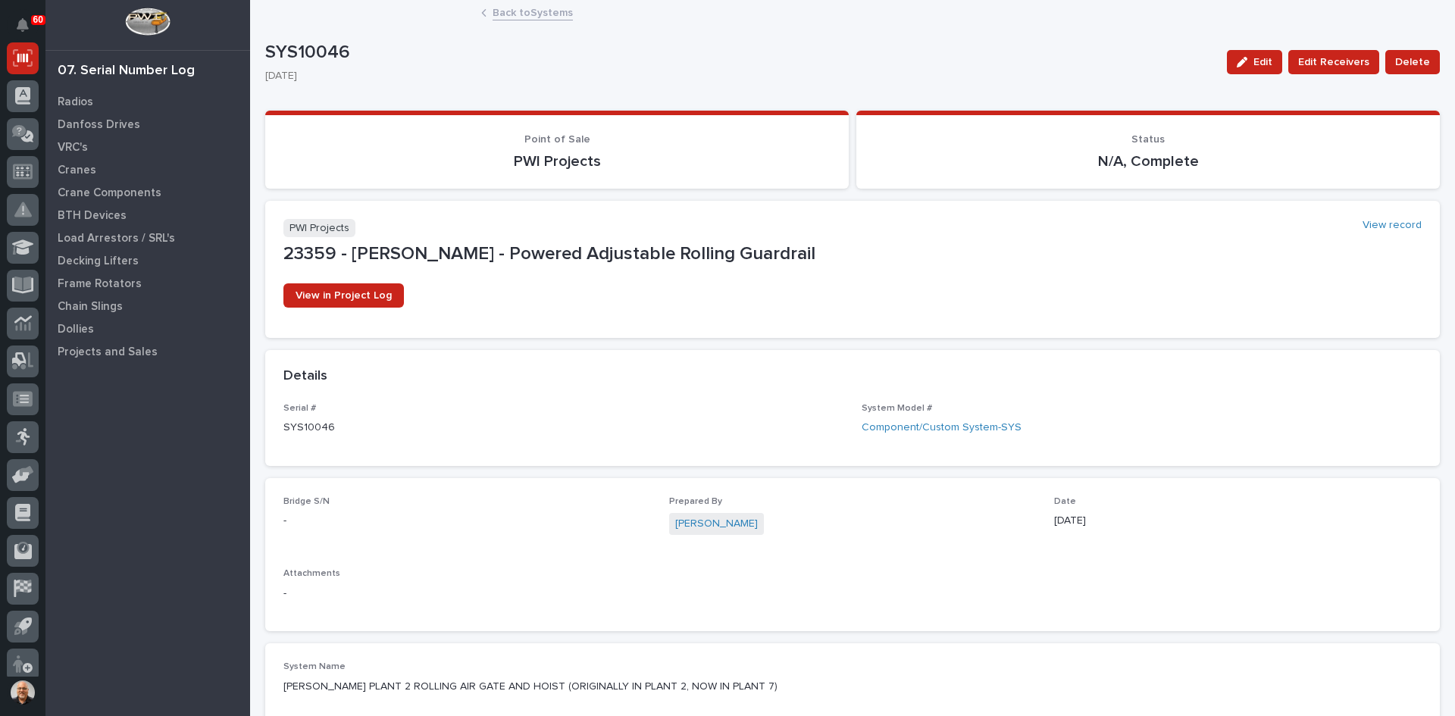
click at [518, 13] on link "Back to Systems" at bounding box center [533, 11] width 80 height 17
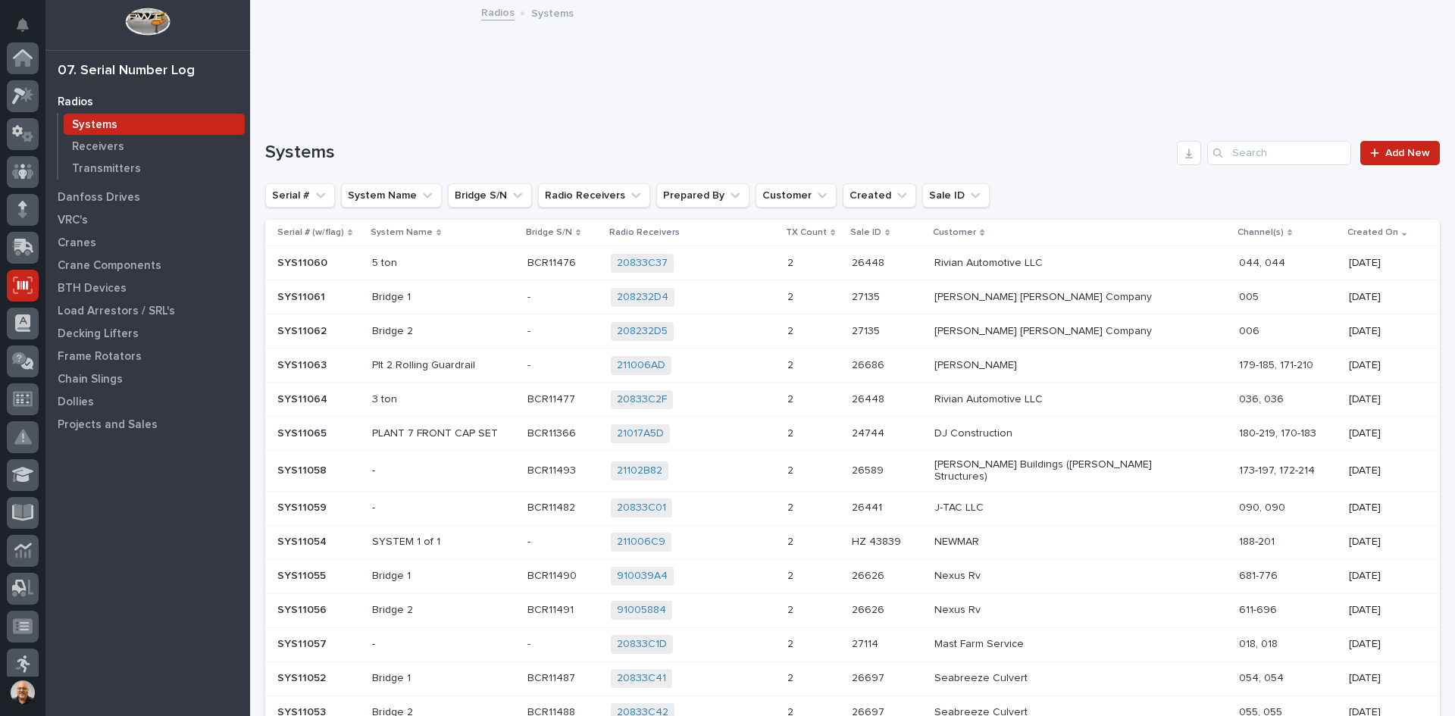
scroll to position [227, 0]
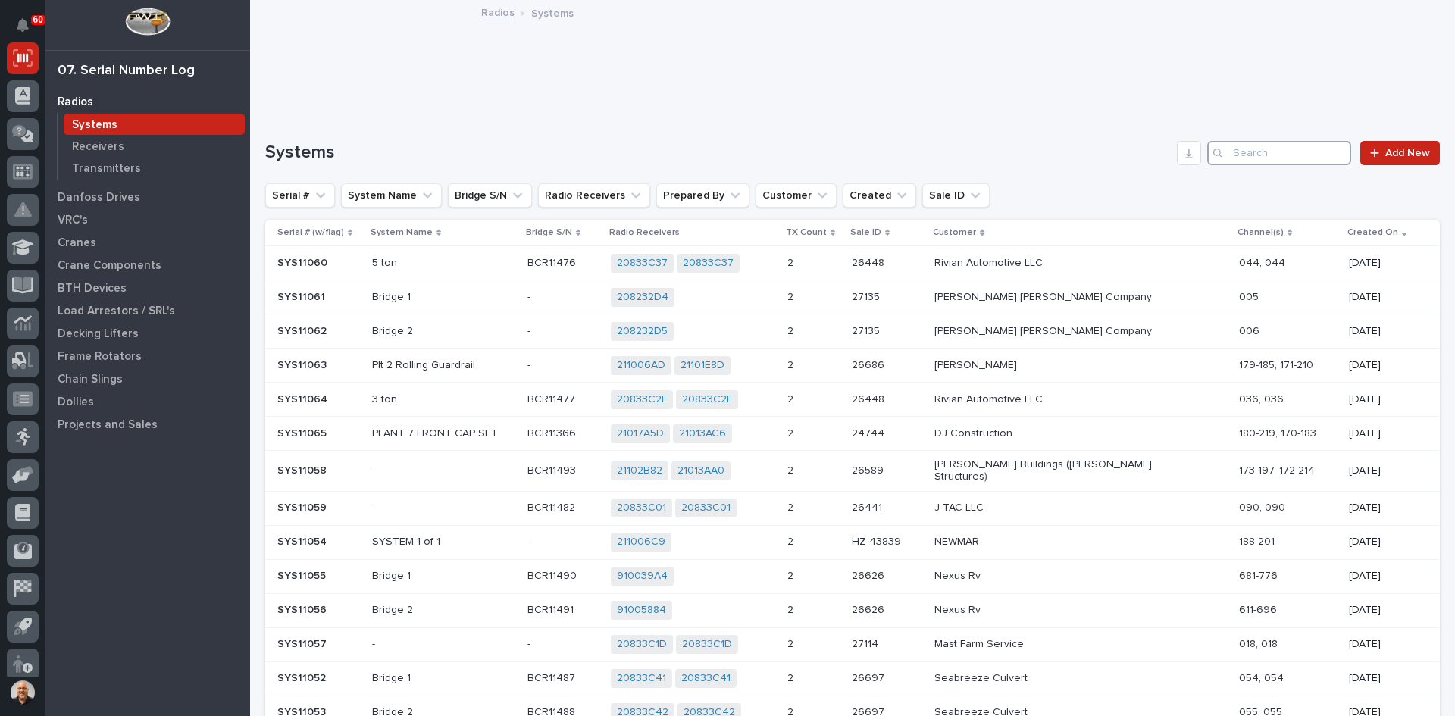
click at [1246, 148] on input "Search" at bounding box center [1279, 153] width 144 height 24
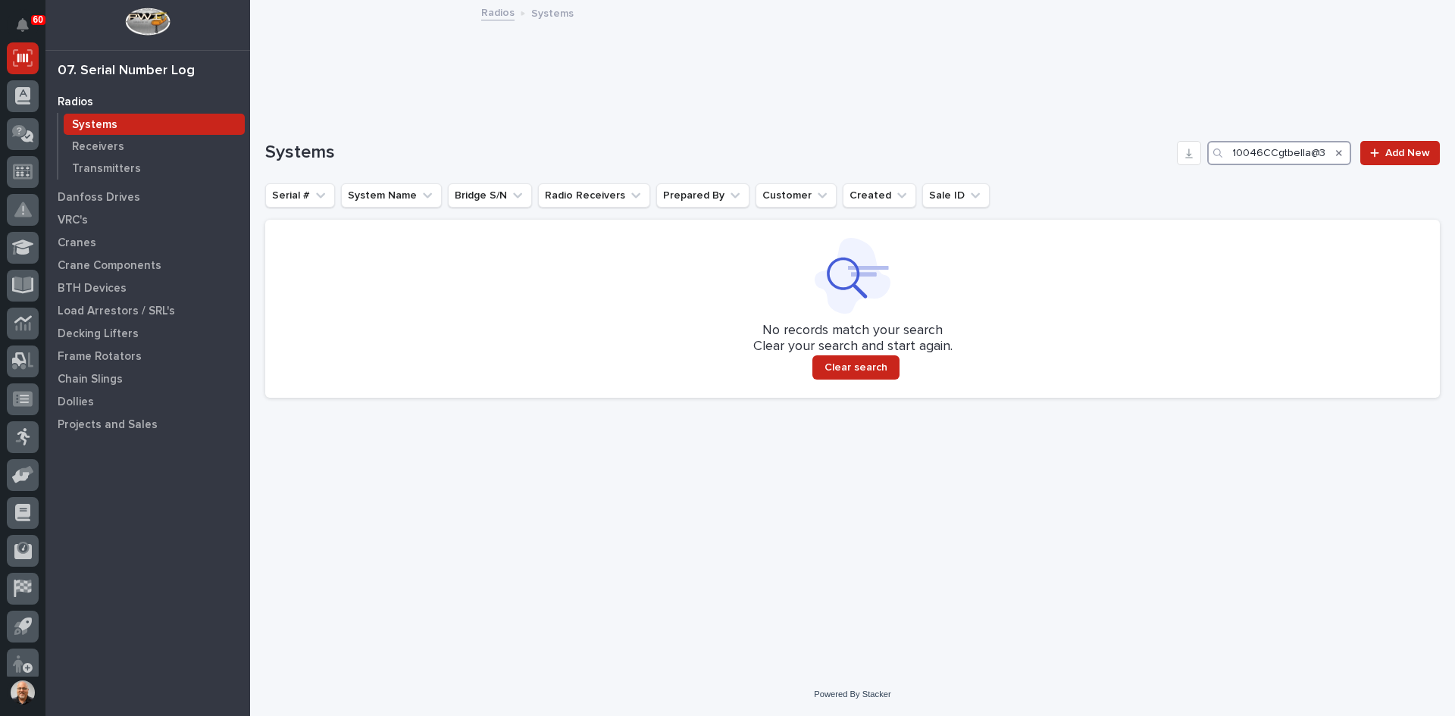
scroll to position [0, 27]
type input "SYS10046CCgtbella@325"
